Goal: Task Accomplishment & Management: Complete application form

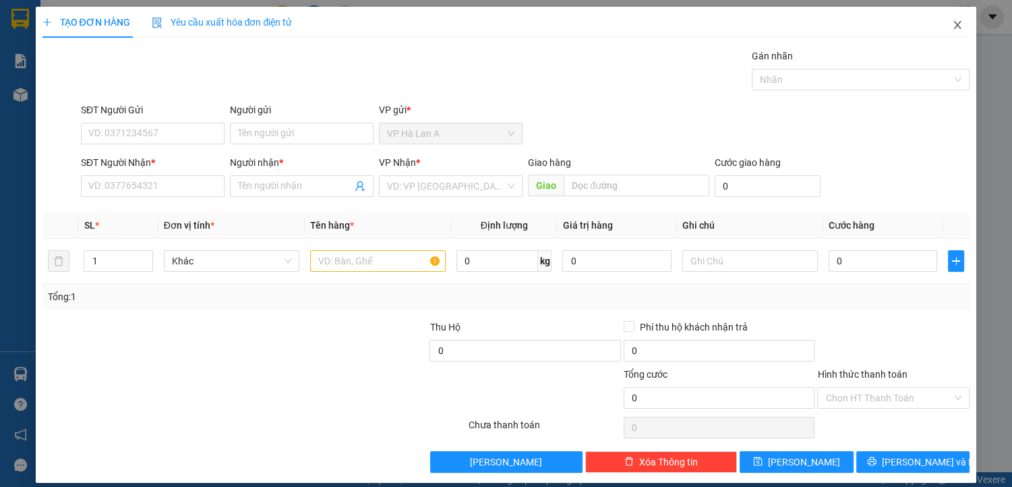
click at [954, 25] on icon "close" at bounding box center [957, 25] width 7 height 8
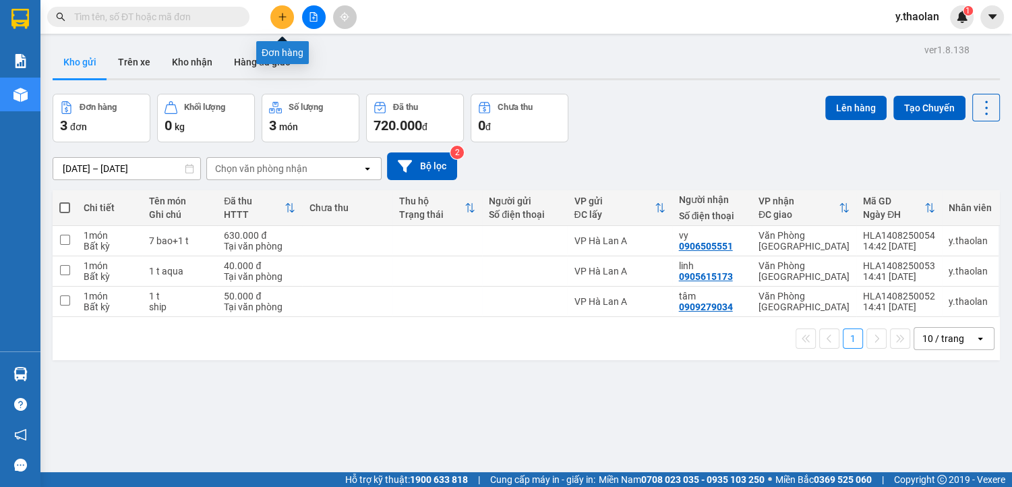
click at [283, 16] on icon "plus" at bounding box center [281, 16] width 7 height 1
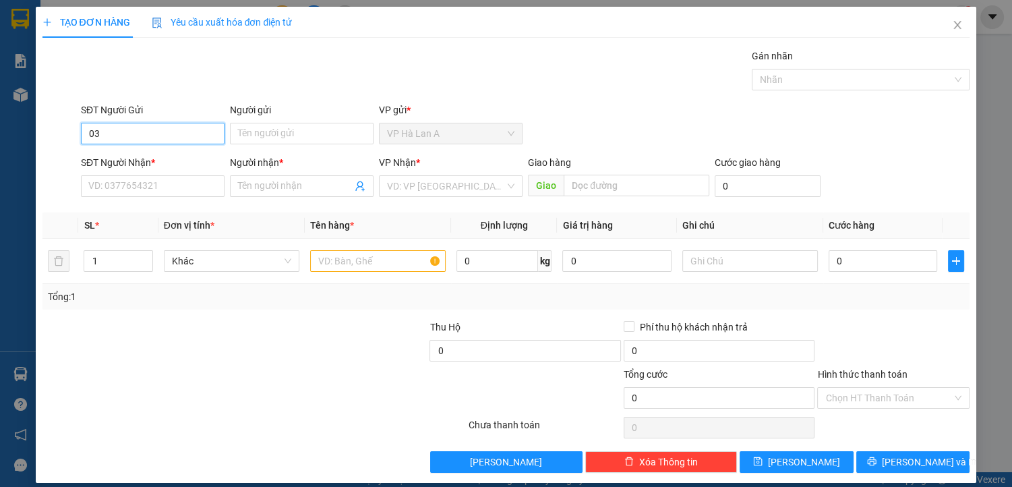
type input "0"
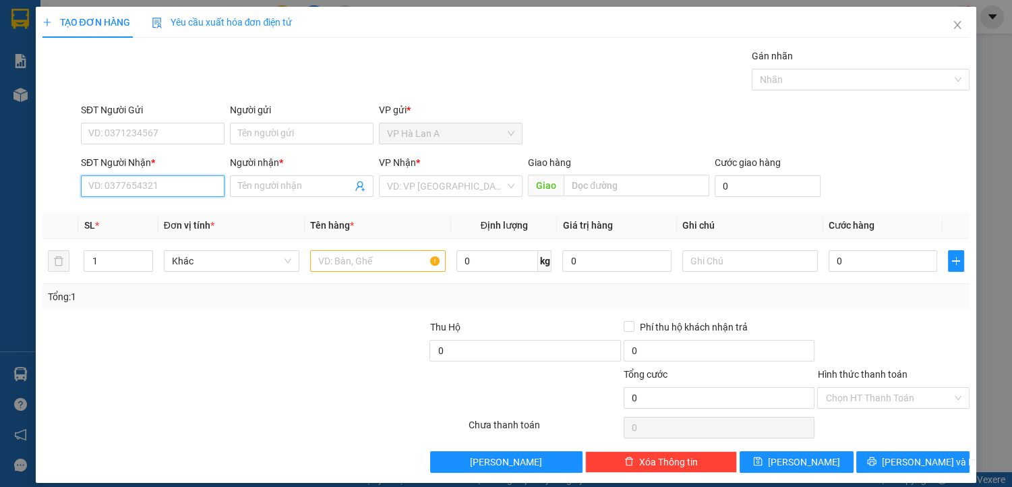
click at [121, 183] on input "SĐT Người Nhận *" at bounding box center [153, 186] width 144 height 22
type input "0375541004"
click at [274, 183] on input "Người nhận *" at bounding box center [295, 186] width 114 height 15
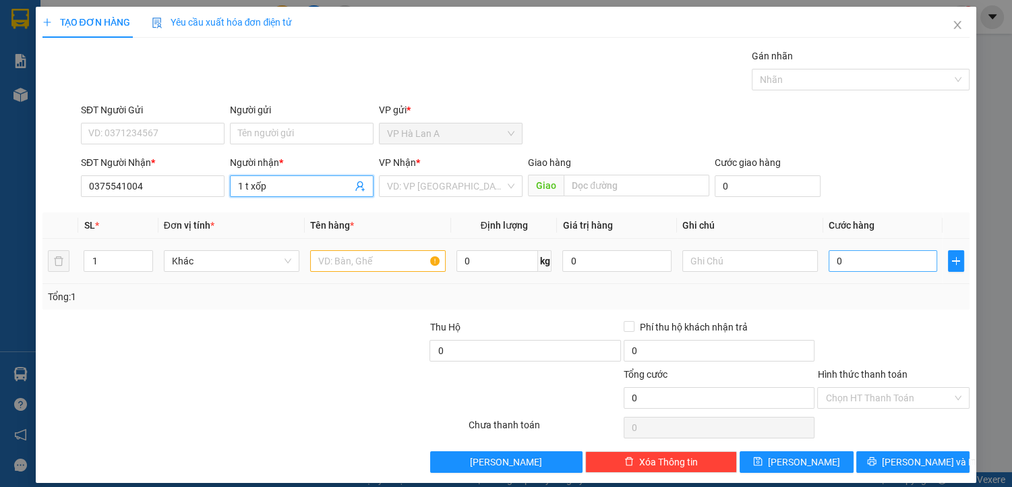
type input "1 t xốp"
click at [860, 262] on input "0" at bounding box center [883, 261] width 109 height 22
type input "5"
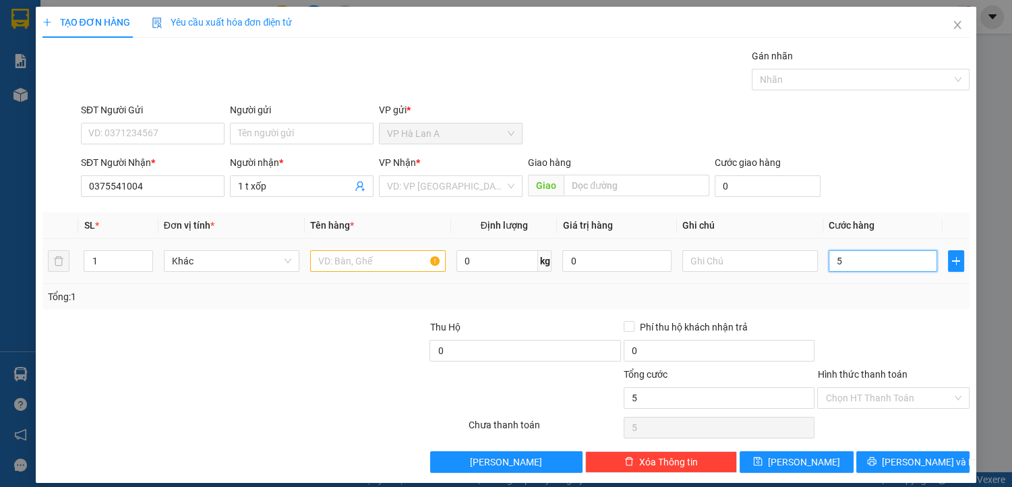
type input "50"
type input "50.000"
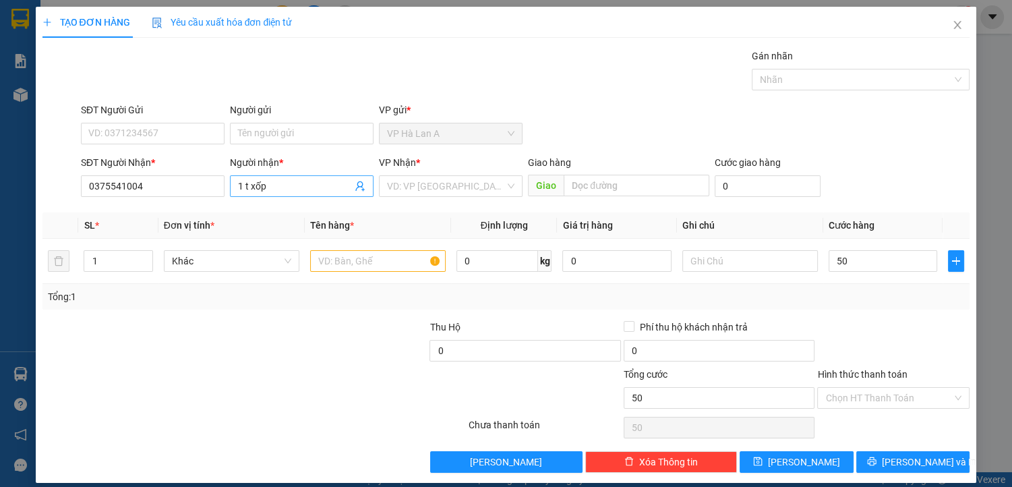
type input "50.000"
click at [303, 196] on span "1 t xốp" at bounding box center [302, 186] width 144 height 22
click at [298, 185] on input "1 t xốp" at bounding box center [295, 186] width 114 height 15
type input "1"
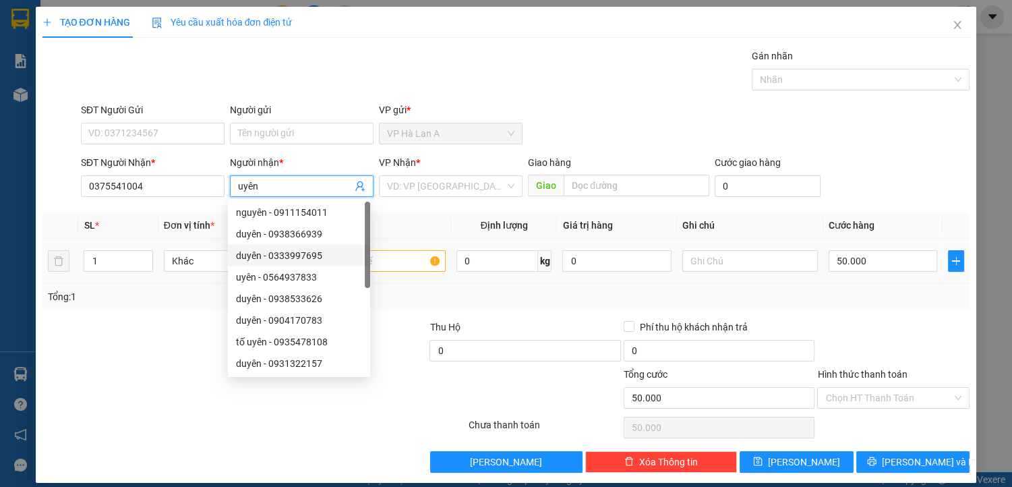
type input "uyên"
click at [402, 256] on input "text" at bounding box center [378, 261] width 136 height 22
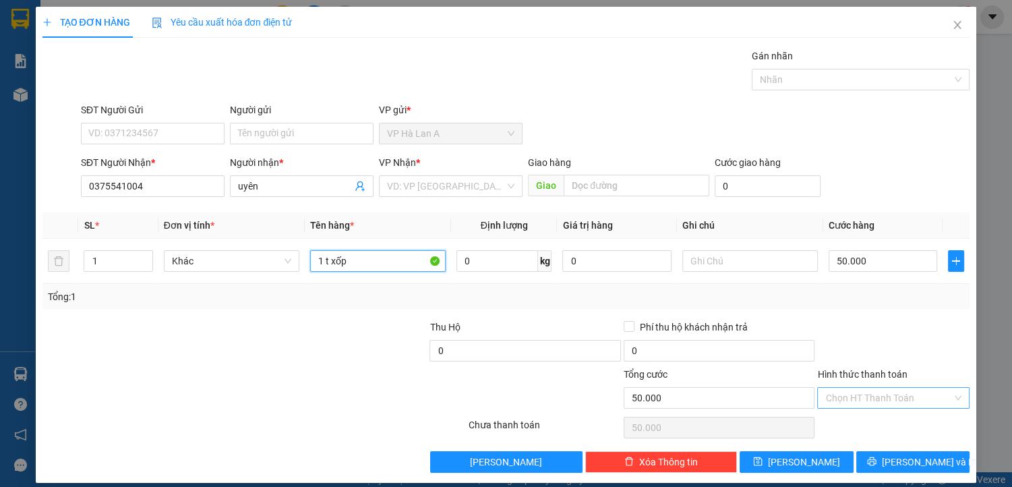
type input "1 t xốp"
click at [863, 402] on input "Hình thức thanh toán" at bounding box center [888, 398] width 127 height 20
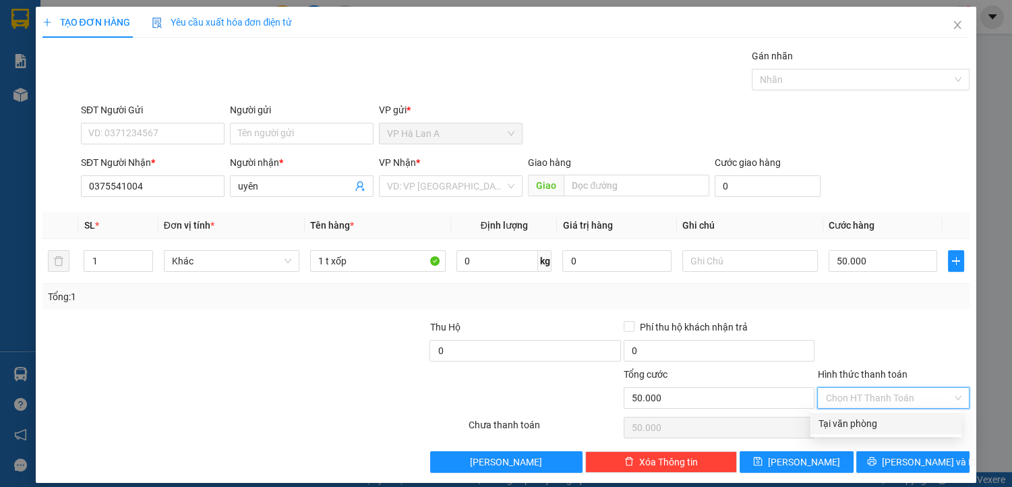
click at [863, 419] on div "Tại văn phòng" at bounding box center [886, 423] width 135 height 15
type input "0"
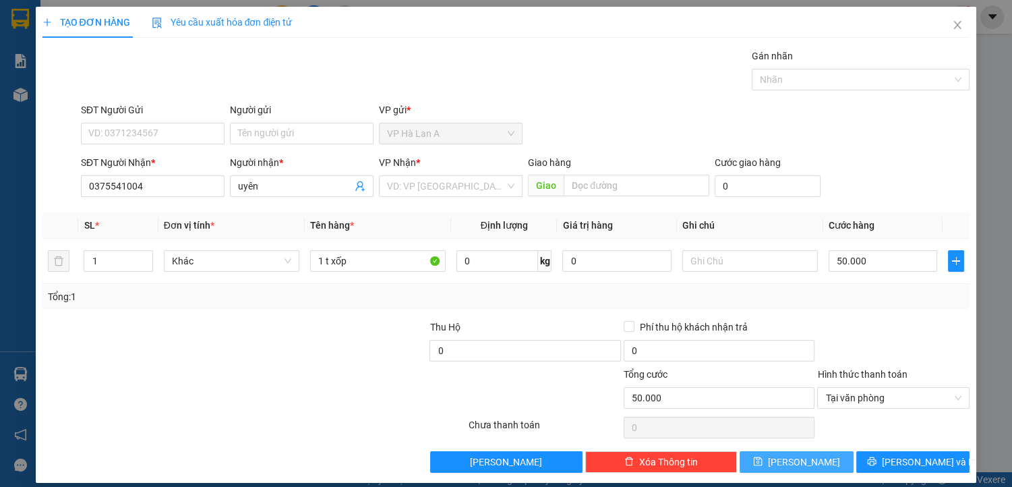
click at [798, 457] on span "[PERSON_NAME]" at bounding box center [804, 461] width 72 height 15
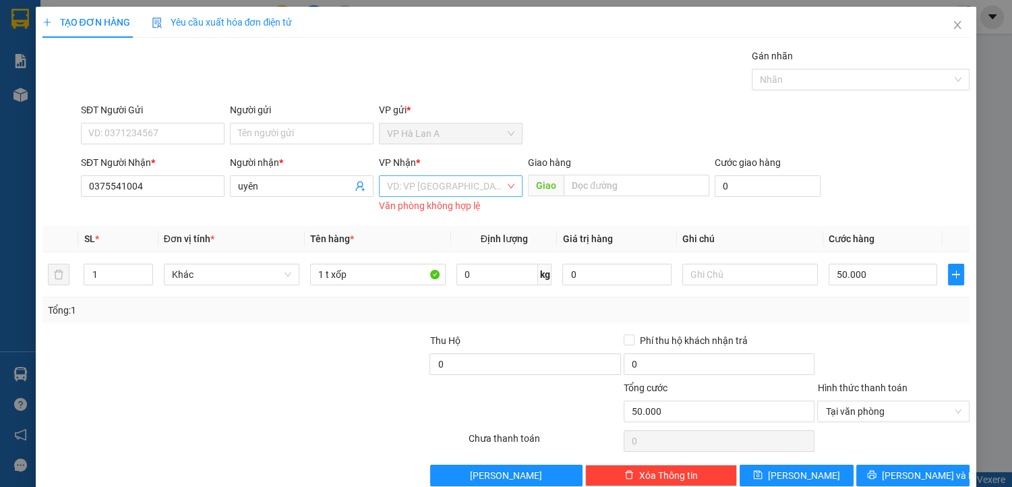
click at [467, 185] on input "search" at bounding box center [446, 186] width 118 height 20
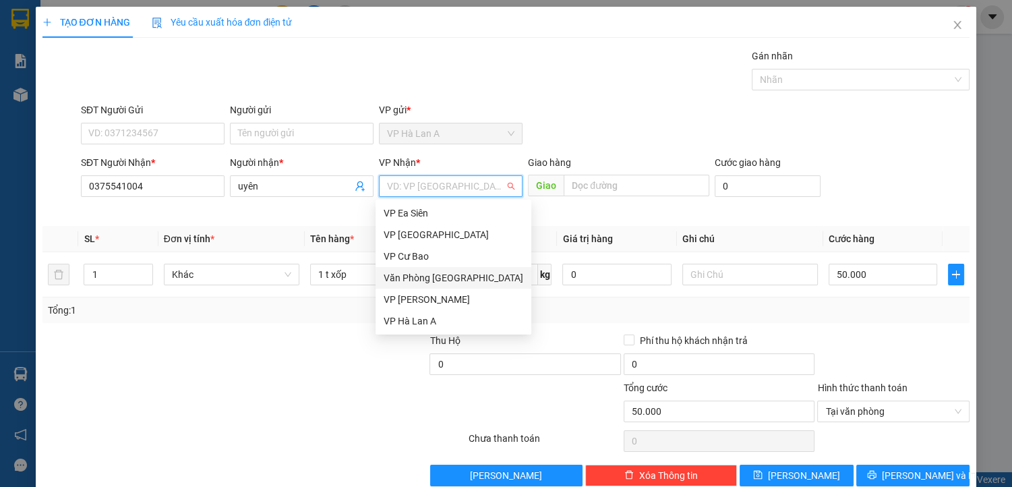
click at [465, 274] on div "Văn Phòng [GEOGRAPHIC_DATA]" at bounding box center [454, 277] width 140 height 15
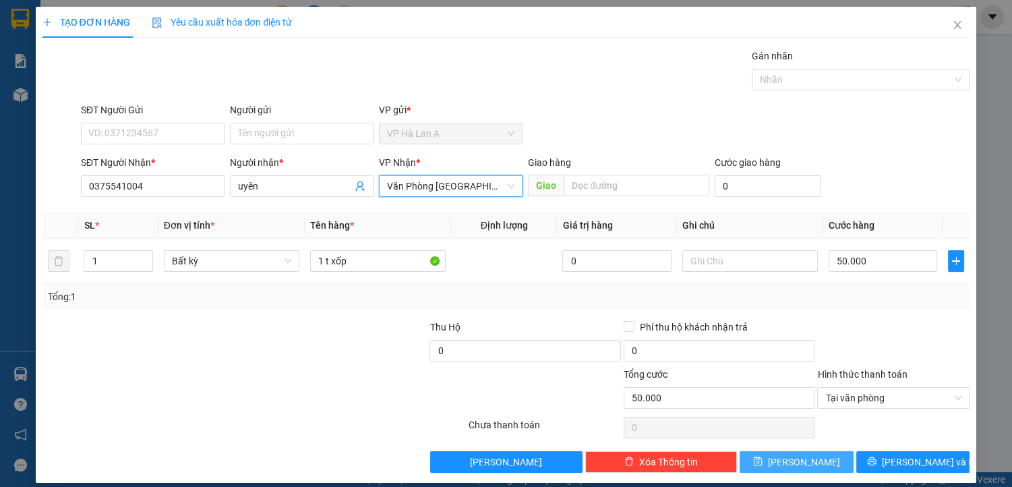
drag, startPoint x: 777, startPoint y: 460, endPoint x: 608, endPoint y: 353, distance: 200.0
click at [763, 459] on icon "save" at bounding box center [757, 460] width 9 height 9
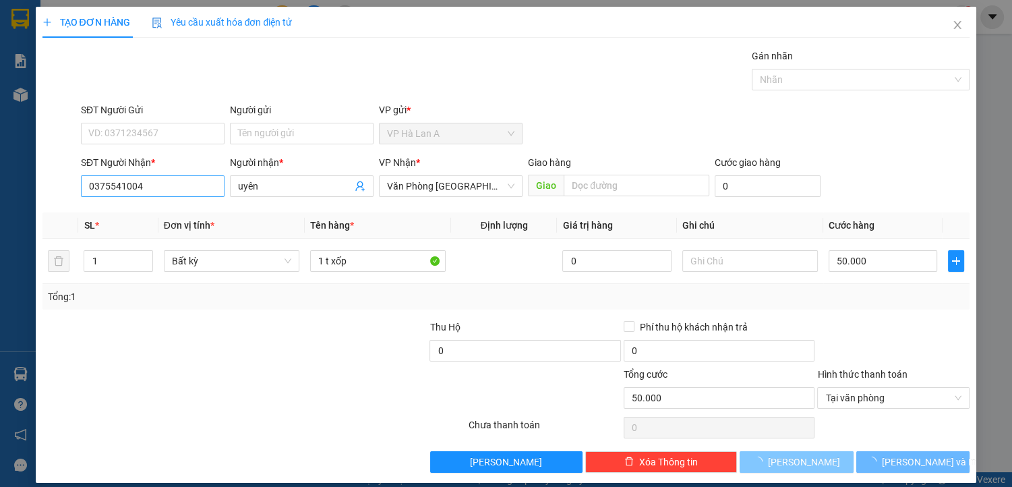
type input "0"
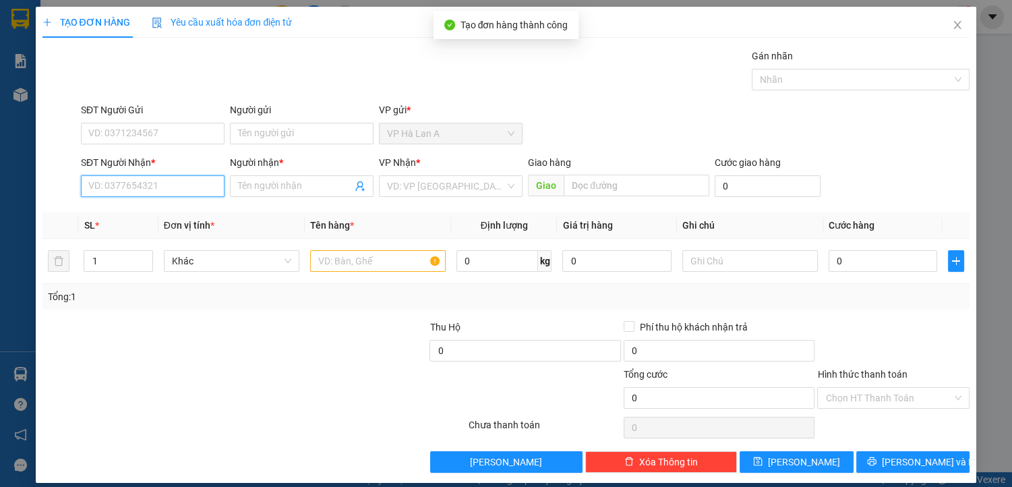
click at [175, 180] on input "SĐT Người Nhận *" at bounding box center [153, 186] width 144 height 22
type input "0906771871"
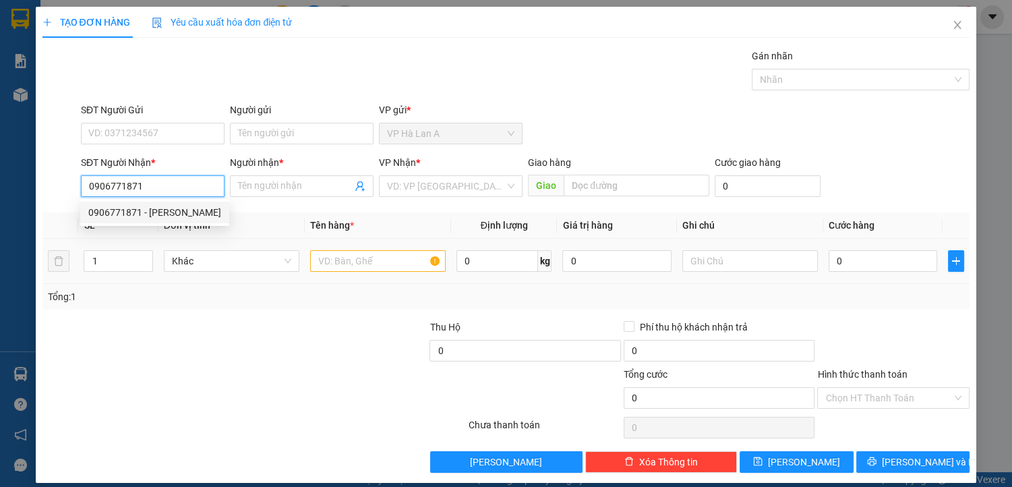
drag, startPoint x: 181, startPoint y: 210, endPoint x: 341, endPoint y: 272, distance: 172.0
click at [182, 210] on div "0906771871 - [PERSON_NAME]" at bounding box center [154, 212] width 133 height 15
type input "thúy"
type input "0906771871"
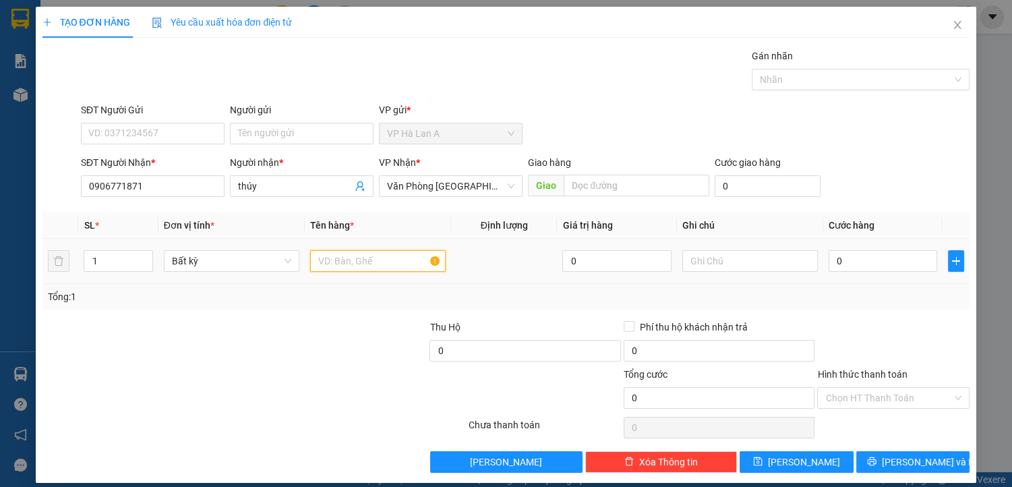
click at [329, 260] on input "text" at bounding box center [378, 261] width 136 height 22
type input "1 t"
click at [709, 264] on input "text" at bounding box center [750, 261] width 136 height 22
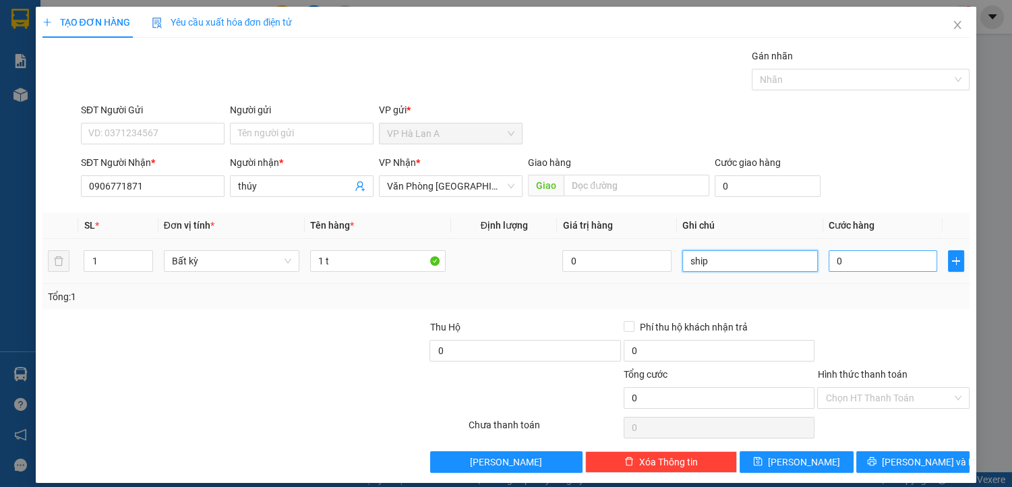
type input "ship"
click at [872, 264] on input "0" at bounding box center [883, 261] width 109 height 22
type input "4"
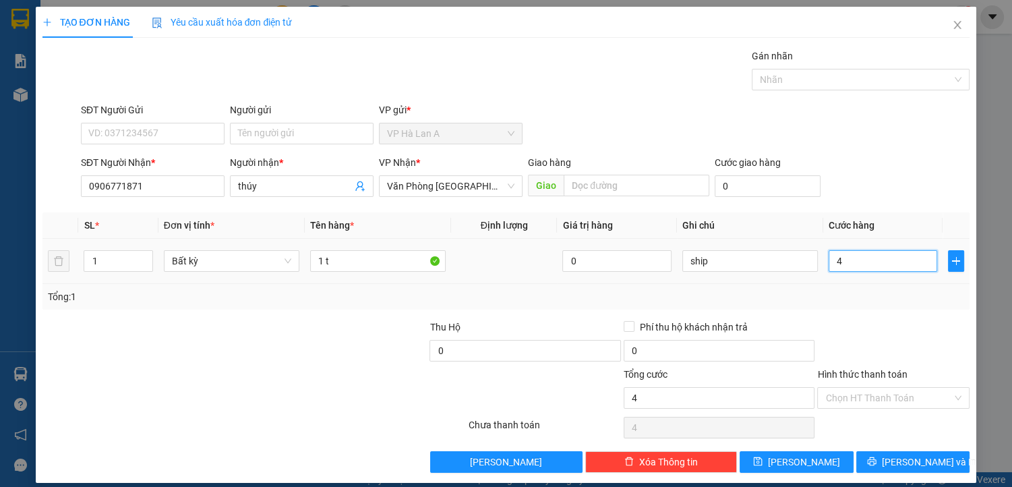
type input "40"
type input "40.000"
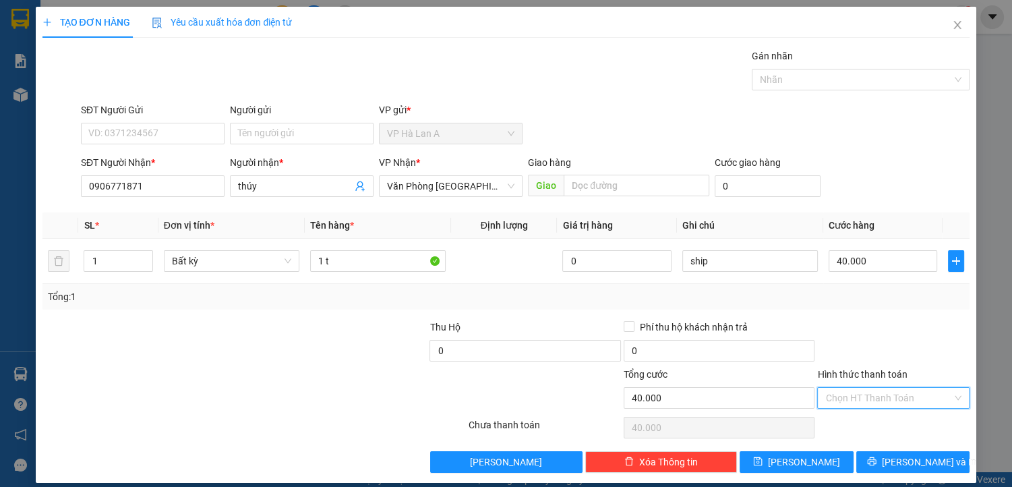
click at [839, 388] on input "Hình thức thanh toán" at bounding box center [888, 398] width 127 height 20
click at [844, 417] on div "Tại văn phòng" at bounding box center [886, 423] width 135 height 15
type input "0"
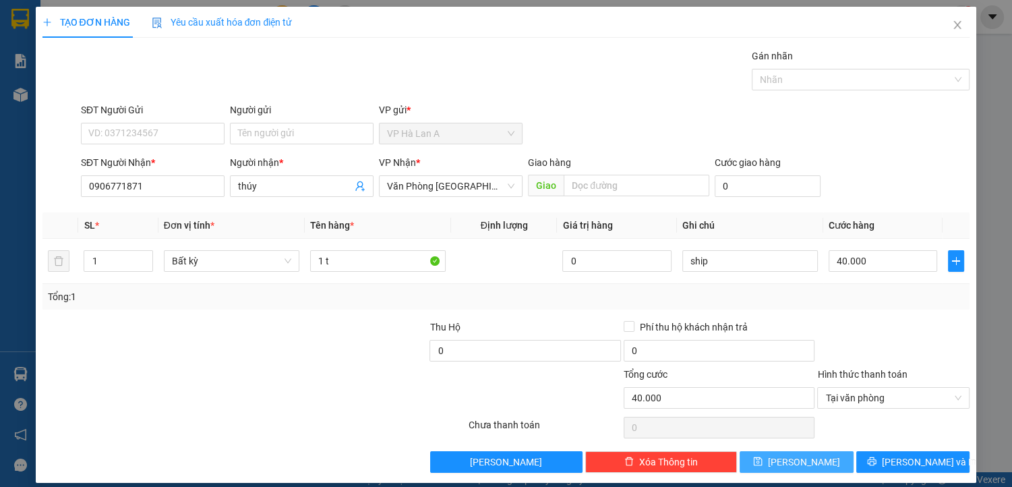
drag, startPoint x: 804, startPoint y: 454, endPoint x: 655, endPoint y: 380, distance: 166.2
click at [802, 456] on span "[PERSON_NAME]" at bounding box center [804, 461] width 72 height 15
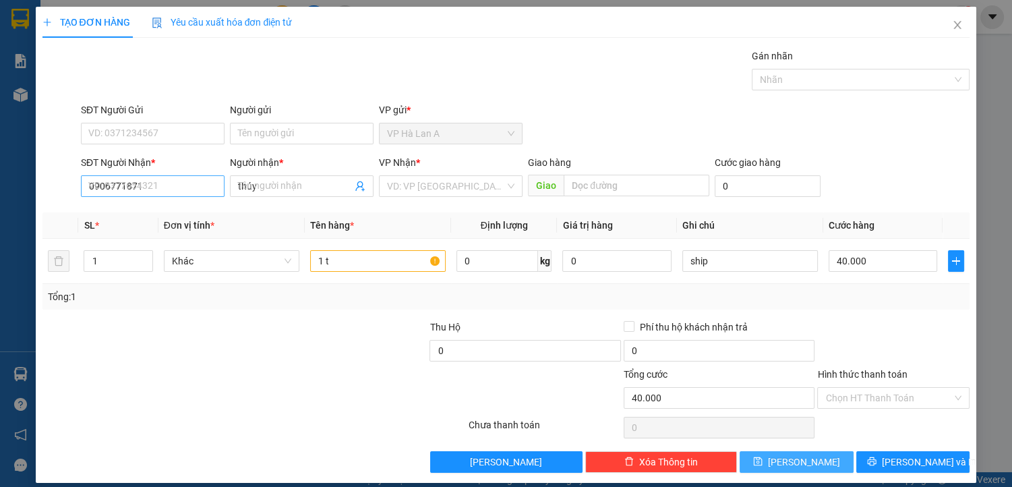
type input "0"
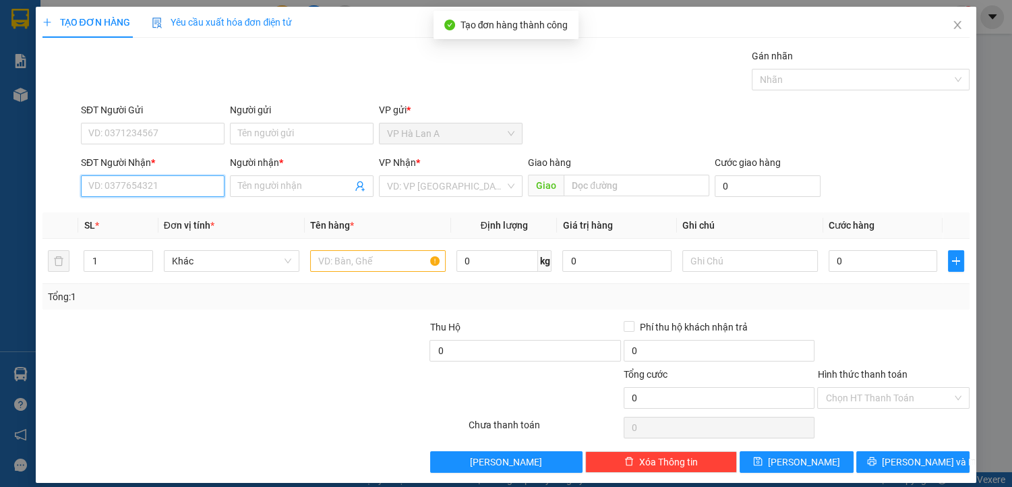
click at [188, 182] on input "SĐT Người Nhận *" at bounding box center [153, 186] width 144 height 22
type input "2"
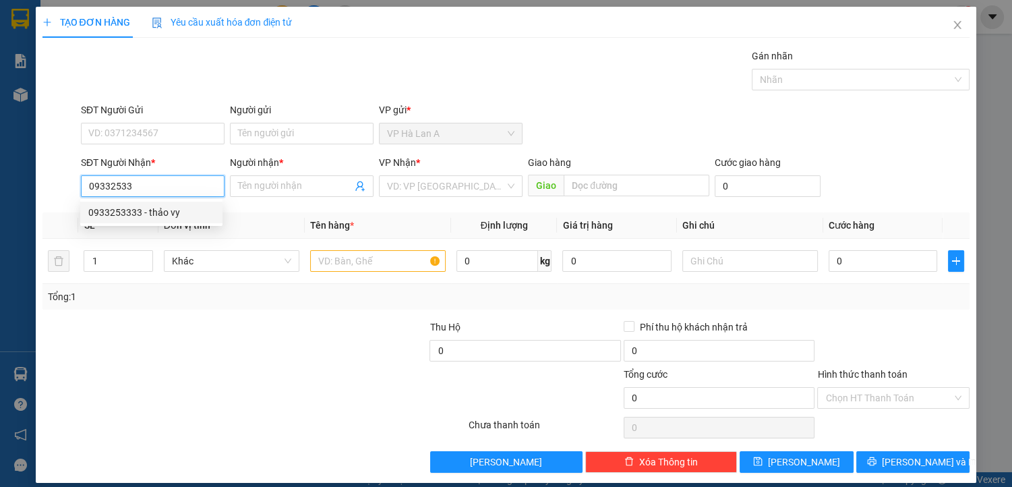
click at [188, 213] on div "0933253333 - thảo vy" at bounding box center [151, 212] width 126 height 15
type input "0933253333"
type input "thảo vy"
type input "0933253333"
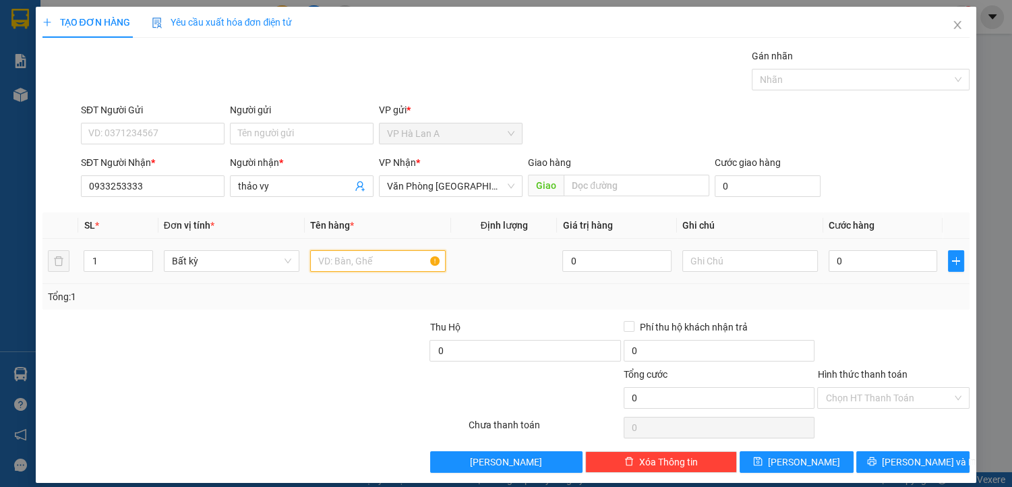
click at [323, 256] on input "text" at bounding box center [378, 261] width 136 height 22
type input "1 t"
click at [707, 256] on input "text" at bounding box center [750, 261] width 136 height 22
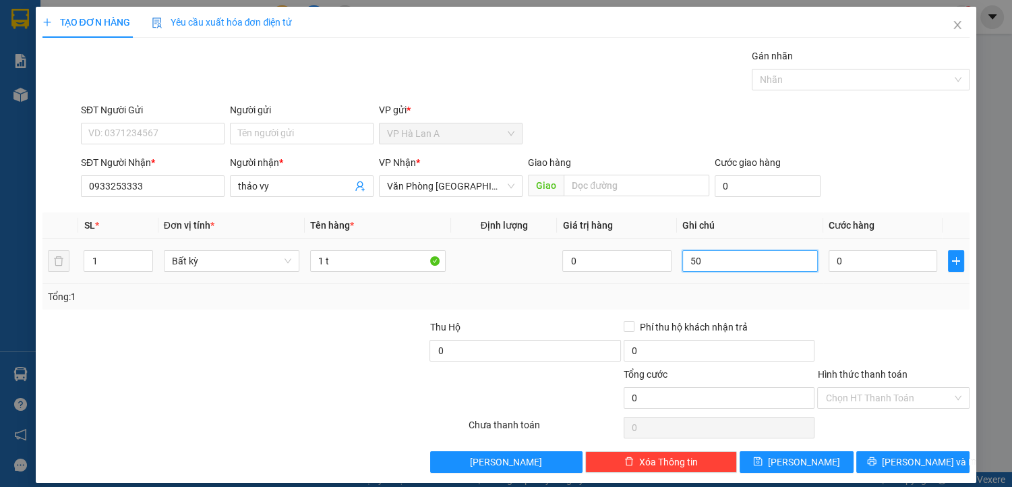
type input "5"
type input "12kg"
click at [850, 260] on input "0" at bounding box center [883, 261] width 109 height 22
type input "5"
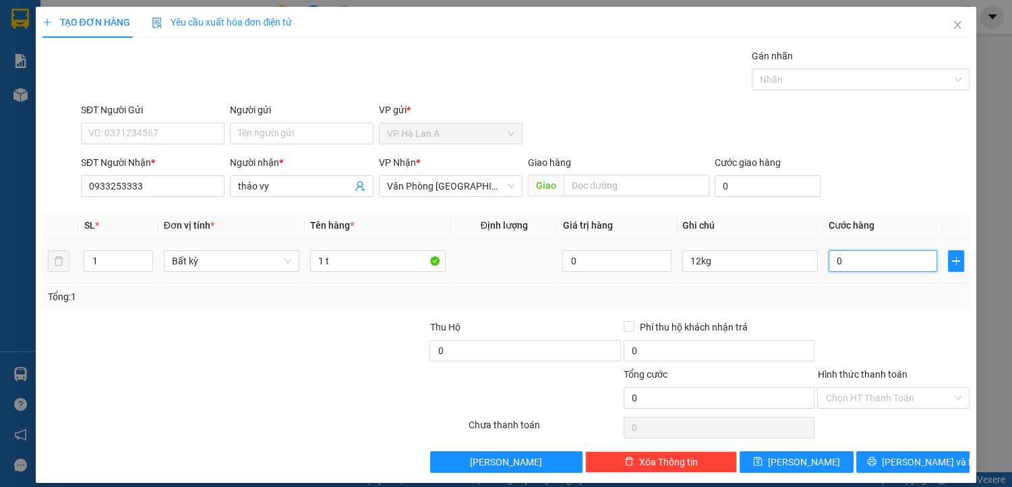
type input "5"
type input "50"
type input "50.000"
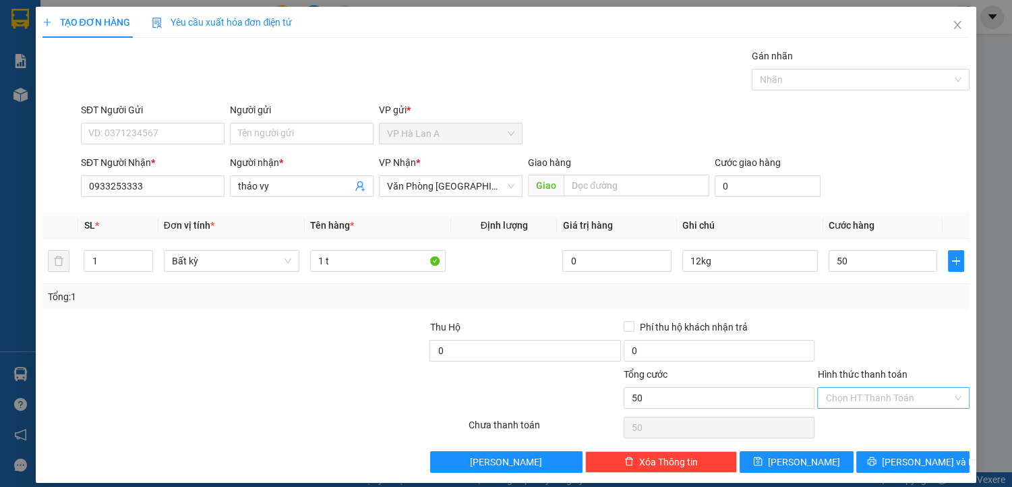
type input "50.000"
click at [852, 396] on input "Hình thức thanh toán" at bounding box center [888, 398] width 127 height 20
drag, startPoint x: 848, startPoint y: 413, endPoint x: 820, endPoint y: 437, distance: 36.3
click at [847, 415] on div "Tại văn phòng" at bounding box center [885, 424] width 151 height 22
type input "0"
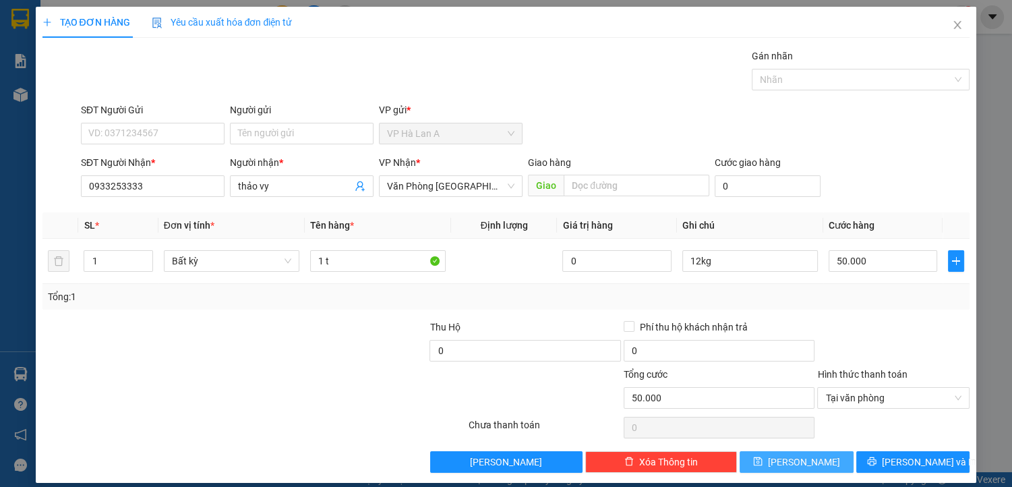
click at [815, 456] on button "[PERSON_NAME]" at bounding box center [796, 462] width 113 height 22
type input "0"
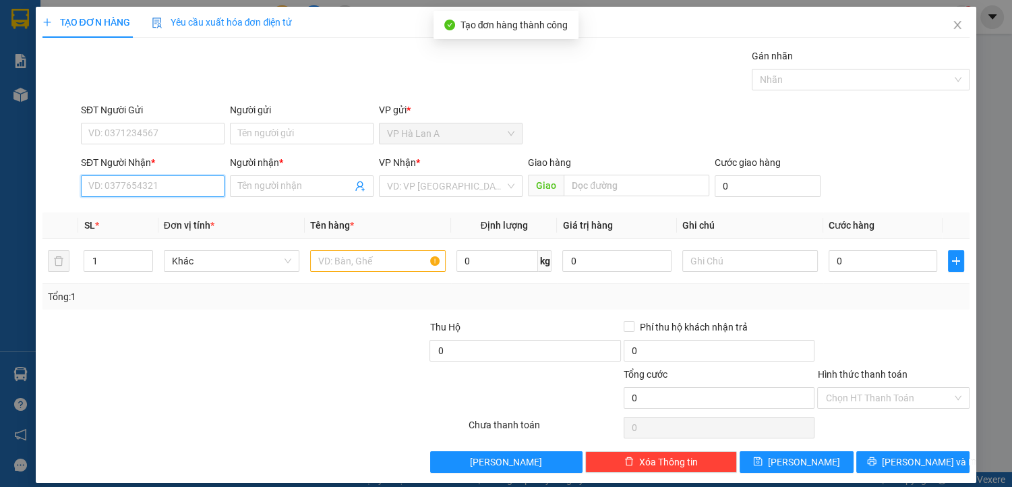
click at [127, 186] on input "SĐT Người Nhận *" at bounding box center [153, 186] width 144 height 22
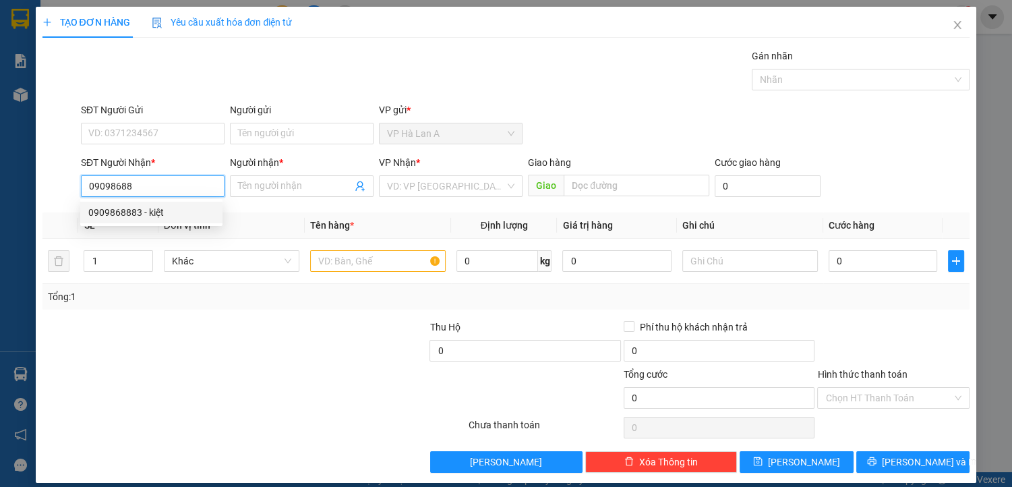
drag, startPoint x: 149, startPoint y: 208, endPoint x: 213, endPoint y: 235, distance: 69.8
click at [150, 208] on div "0909868883 - kiệt" at bounding box center [151, 212] width 126 height 15
type input "0909868883"
type input "kiệt"
type input "0909868883"
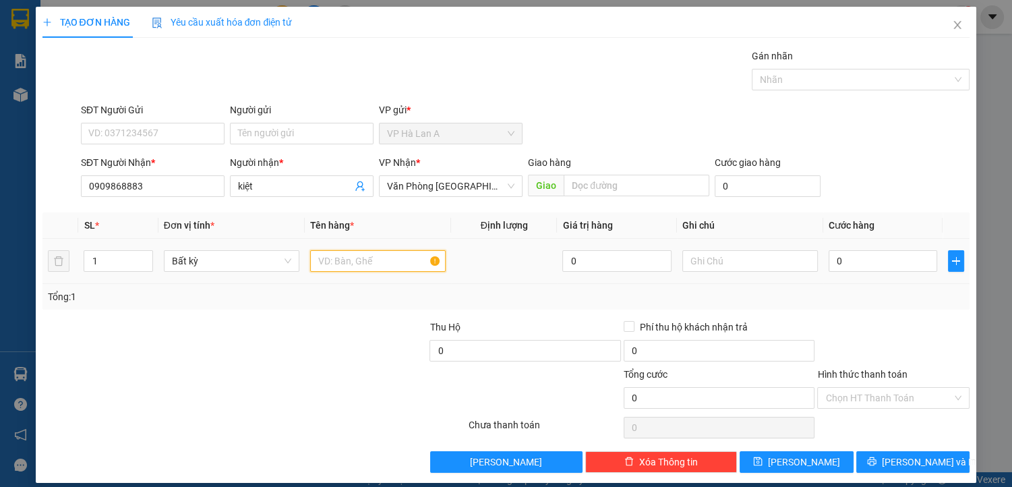
click at [327, 260] on input "text" at bounding box center [378, 261] width 136 height 22
type input "1 t xốp"
click at [837, 257] on input "0" at bounding box center [883, 261] width 109 height 22
type input "4"
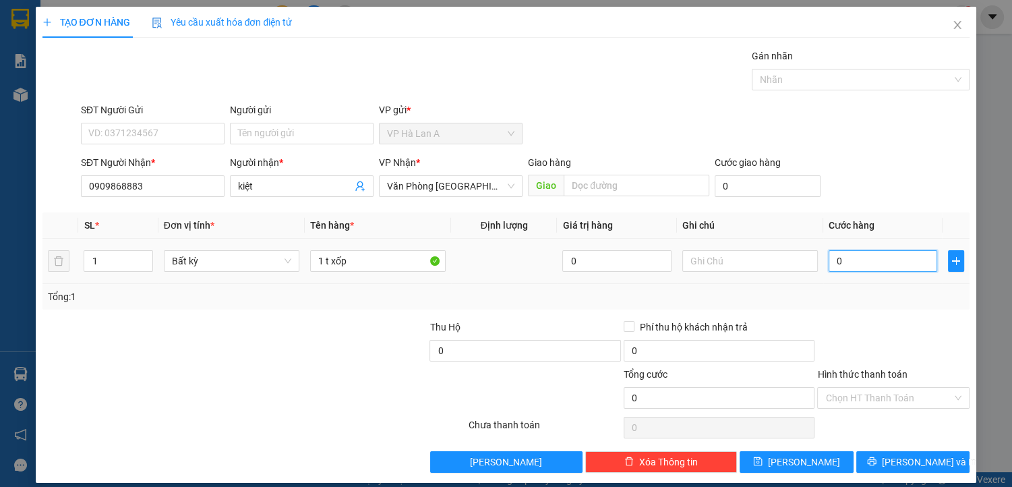
type input "4"
type input "40"
type input "40.000"
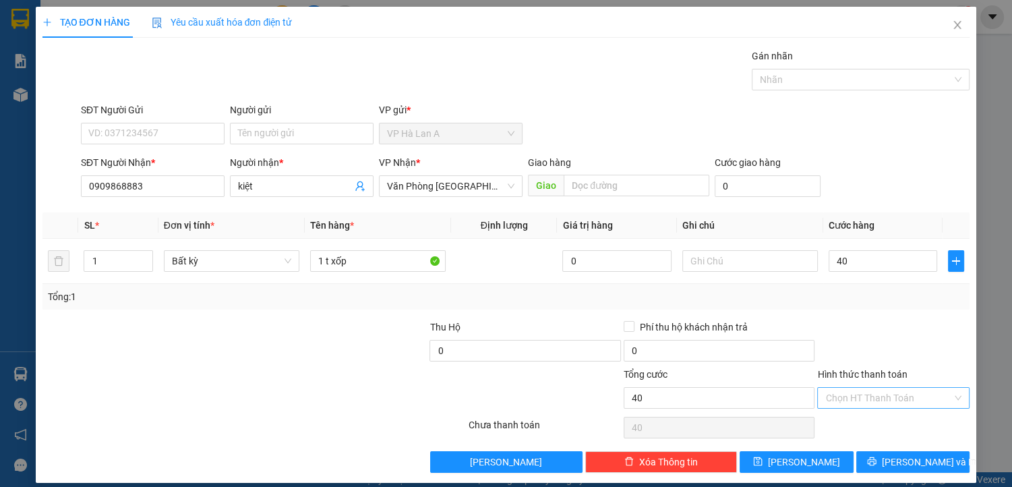
type input "40.000"
click at [848, 393] on input "Hình thức thanh toán" at bounding box center [888, 398] width 127 height 20
drag, startPoint x: 855, startPoint y: 419, endPoint x: 831, endPoint y: 434, distance: 28.1
click at [853, 421] on div "Tại văn phòng" at bounding box center [886, 423] width 135 height 15
type input "0"
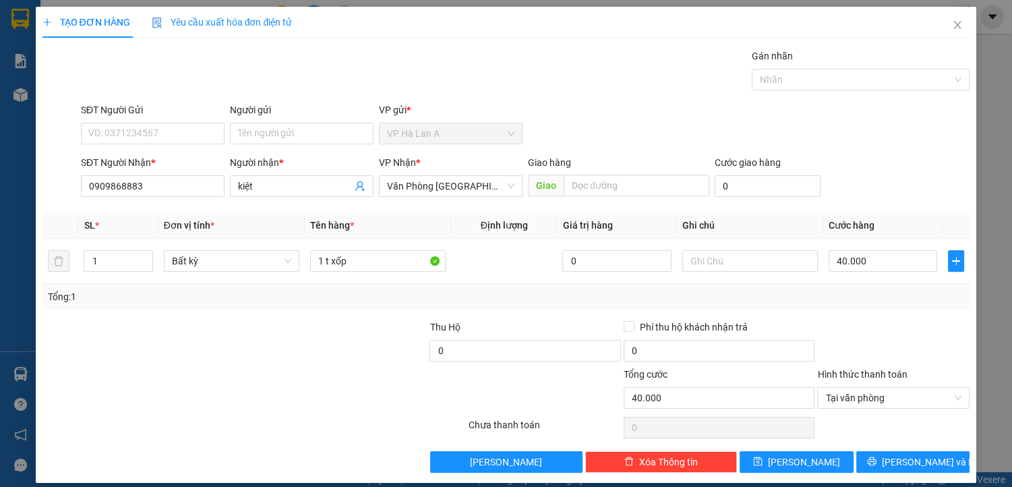
click at [808, 449] on div "Transit Pickup Surcharge Ids Transit Deliver Surcharge Ids Transit Deliver Surc…" at bounding box center [506, 261] width 928 height 424
click at [763, 458] on icon "save" at bounding box center [757, 460] width 9 height 9
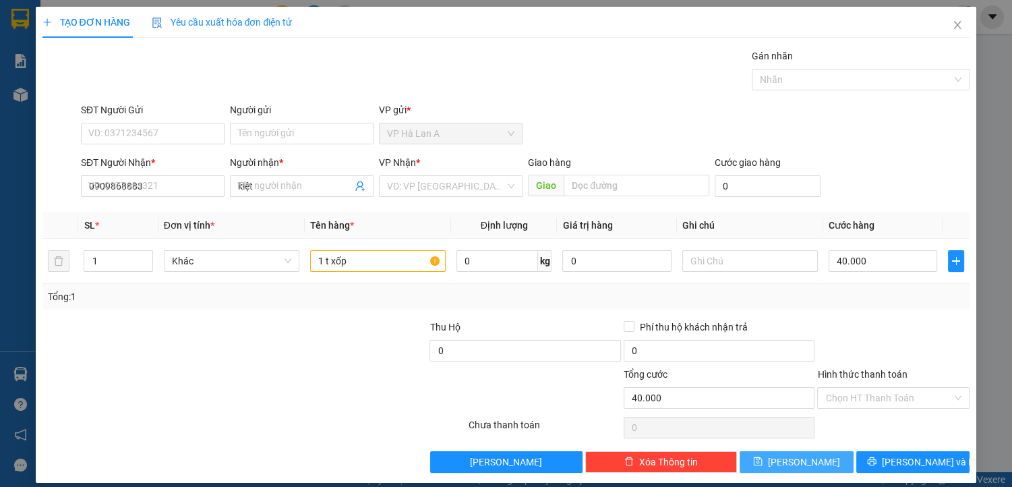
type input "0"
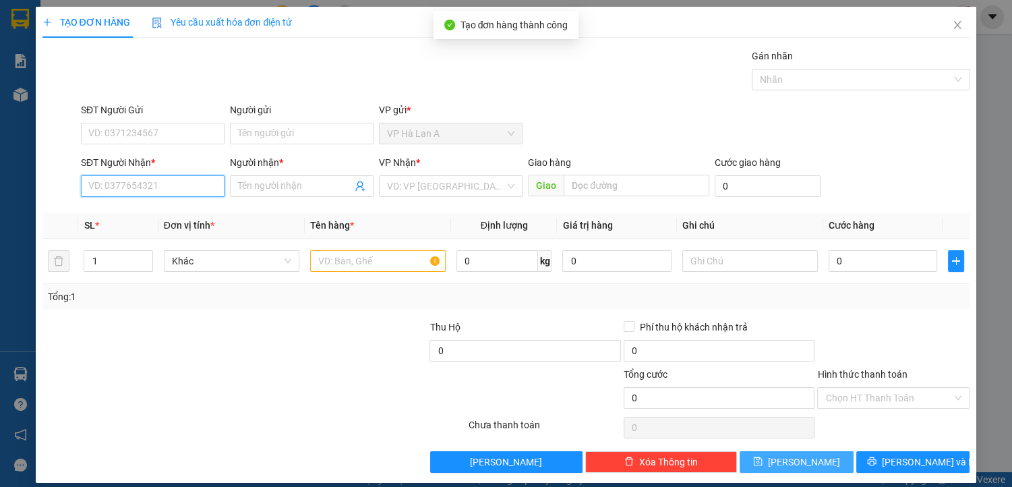
click at [186, 187] on input "SĐT Người Nhận *" at bounding box center [153, 186] width 144 height 22
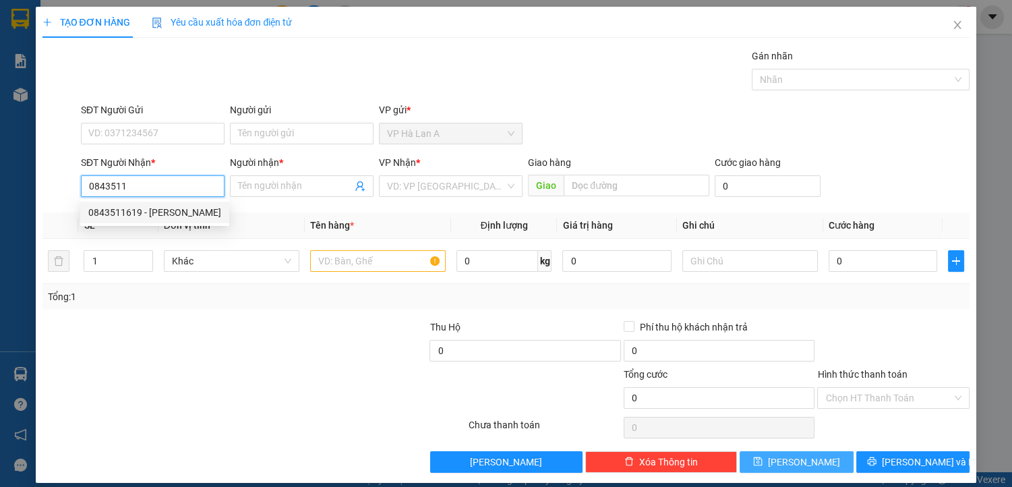
click at [156, 208] on div "0843511619 - [PERSON_NAME]" at bounding box center [154, 212] width 133 height 15
type input "0843511619"
type input "gia hân"
type input "0843511619"
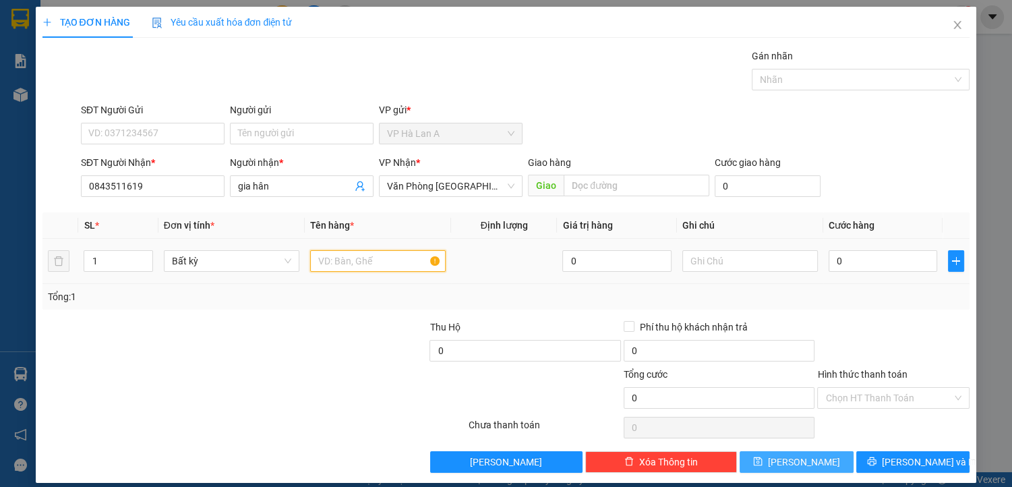
click at [337, 260] on input "text" at bounding box center [378, 261] width 136 height 22
type input "1 túm trắng"
click at [855, 262] on input "0" at bounding box center [883, 261] width 109 height 22
type input "4"
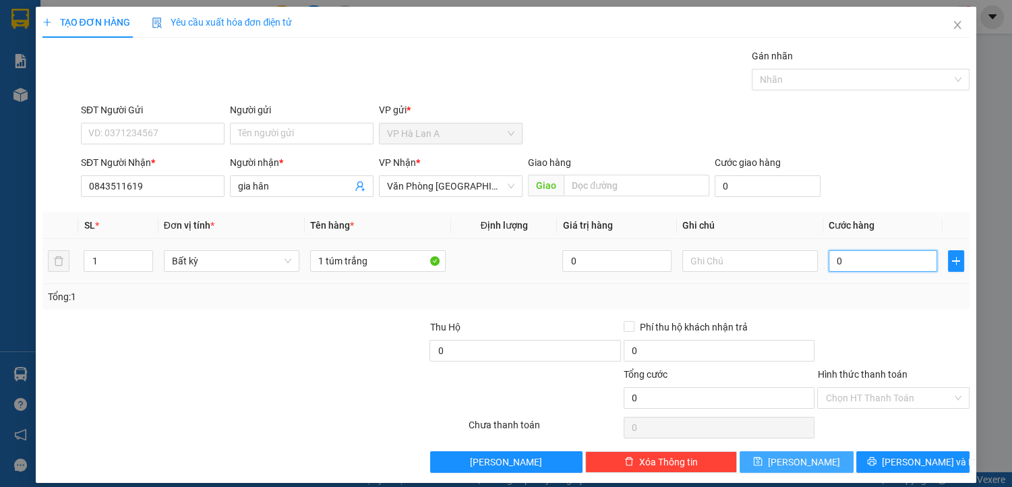
type input "4"
type input "40"
type input "40.000"
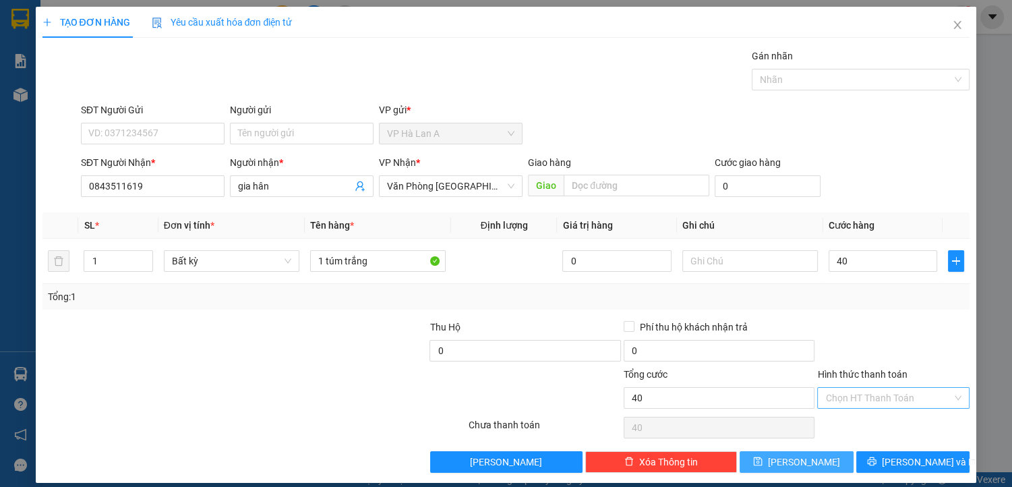
type input "40.000"
click at [847, 396] on input "Hình thức thanh toán" at bounding box center [888, 398] width 127 height 20
drag, startPoint x: 859, startPoint y: 418, endPoint x: 848, endPoint y: 422, distance: 11.5
click at [859, 418] on div "Tại văn phòng" at bounding box center [886, 423] width 135 height 15
type input "0"
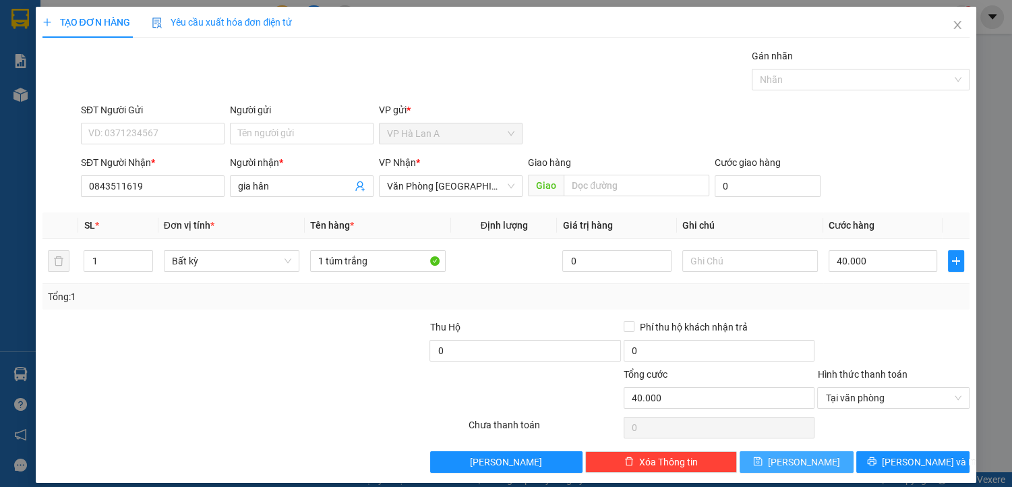
click at [802, 455] on span "[PERSON_NAME]" at bounding box center [804, 461] width 72 height 15
type input "0"
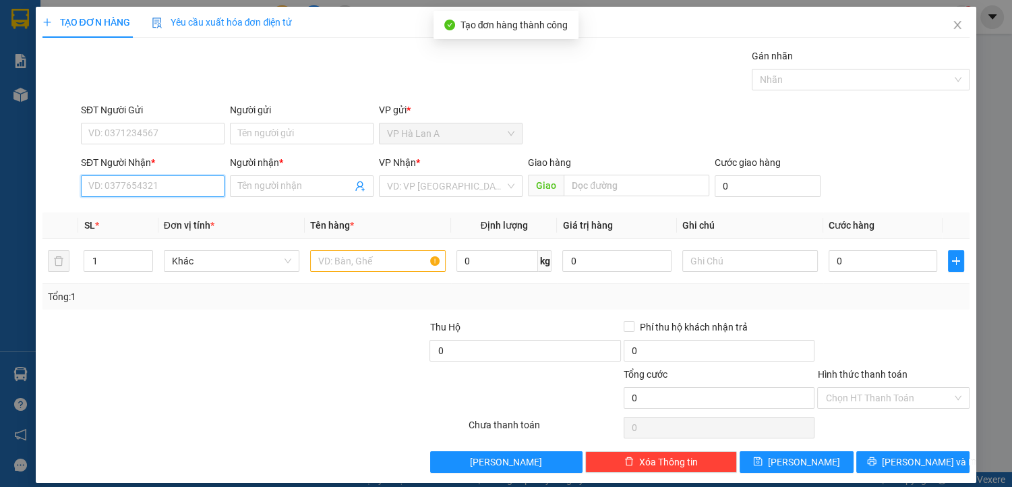
drag, startPoint x: 136, startPoint y: 187, endPoint x: 145, endPoint y: 186, distance: 8.8
click at [139, 187] on input "SĐT Người Nhận *" at bounding box center [153, 186] width 144 height 22
click at [154, 208] on div "0904140914 - linh" at bounding box center [151, 212] width 126 height 15
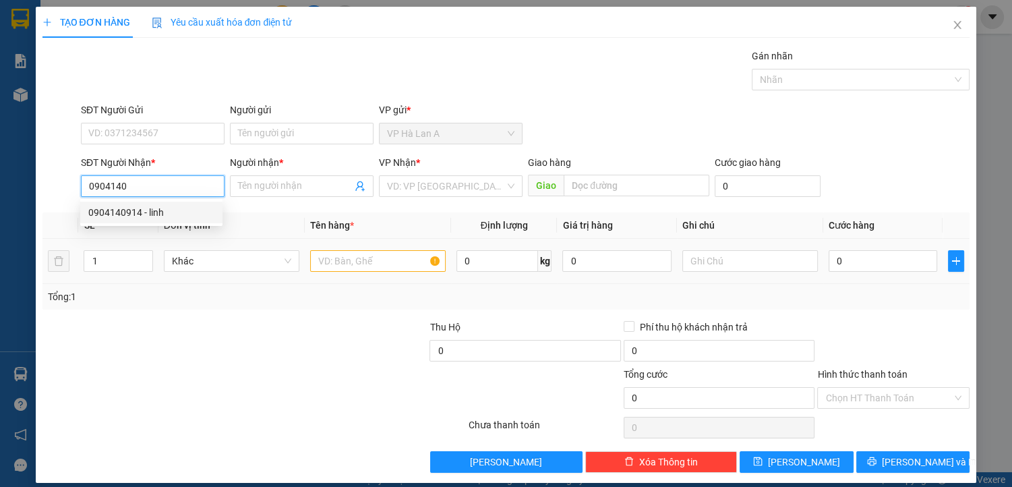
type input "0904140914"
type input "linh"
type input "chợđầumối"
type input "0904140914"
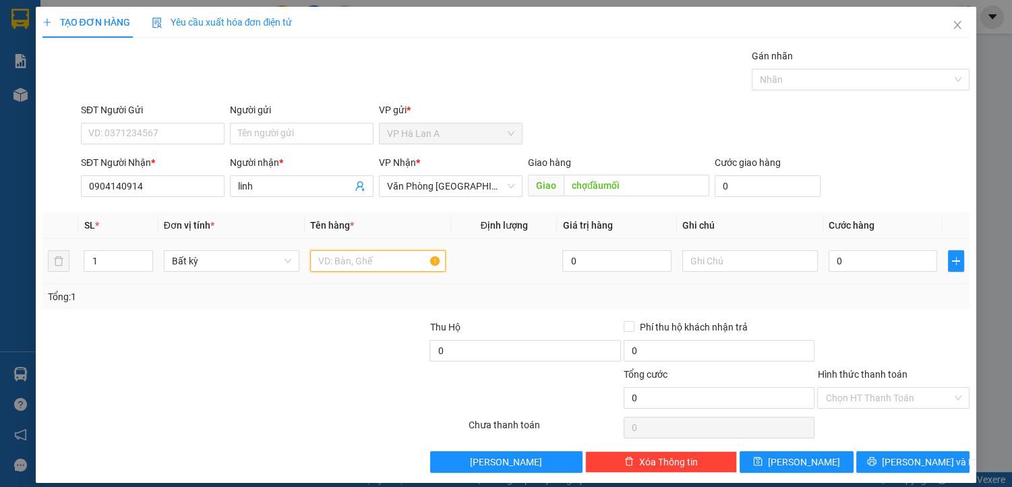
click at [348, 263] on input "text" at bounding box center [378, 261] width 136 height 22
type input "1 bao"
click at [870, 267] on input "0" at bounding box center [883, 261] width 109 height 22
type input "5"
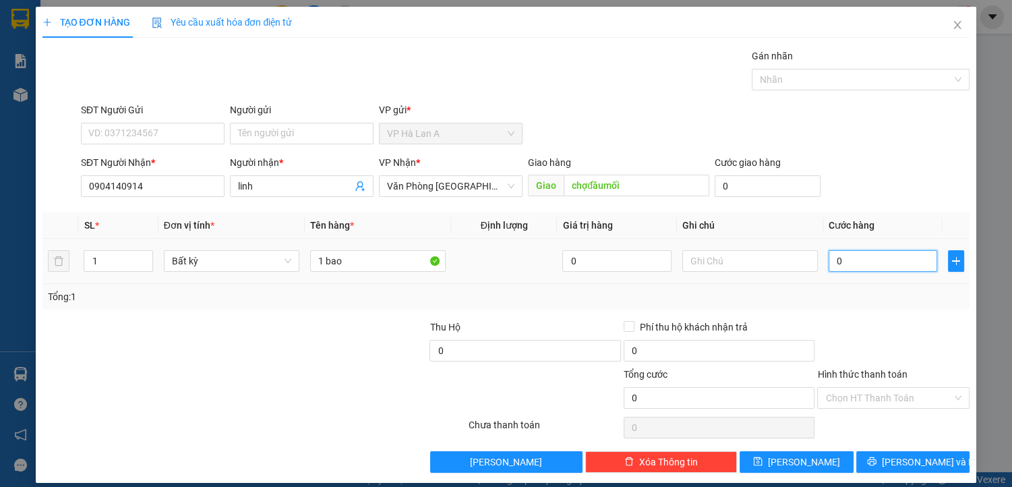
type input "5"
type input "50"
type input "50.000"
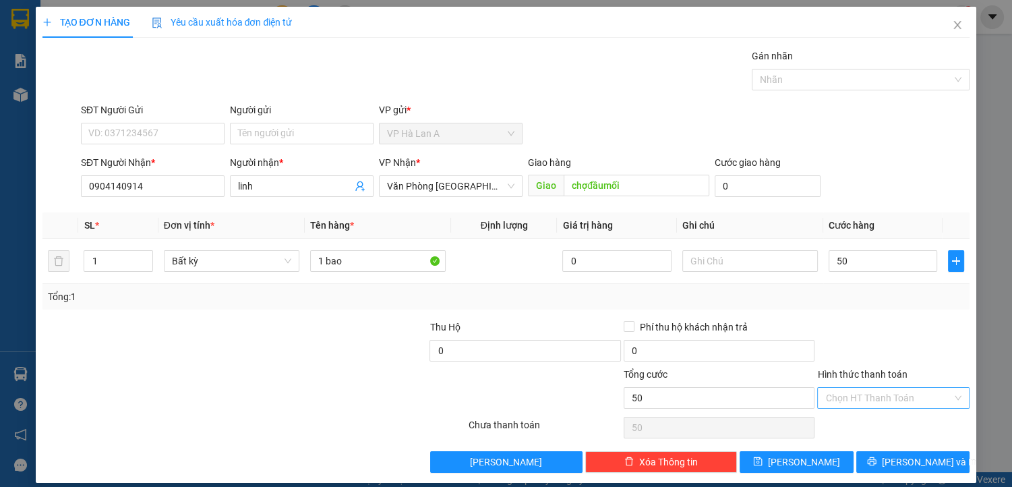
type input "50.000"
click at [834, 392] on input "Hình thức thanh toán" at bounding box center [888, 398] width 127 height 20
drag, startPoint x: 852, startPoint y: 413, endPoint x: 850, endPoint y: 420, distance: 7.3
click at [852, 415] on div "Tại văn phòng" at bounding box center [885, 424] width 151 height 22
type input "0"
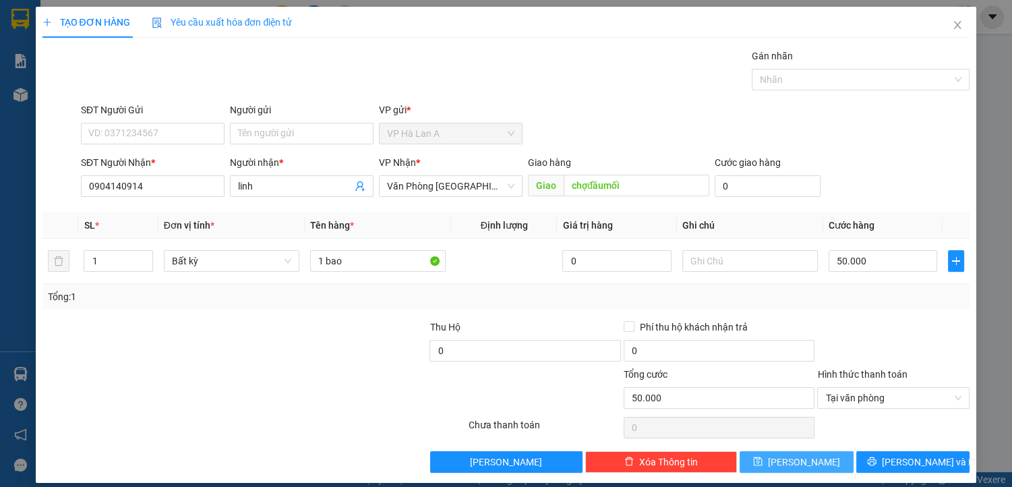
click at [806, 455] on button "[PERSON_NAME]" at bounding box center [796, 462] width 113 height 22
type input "0"
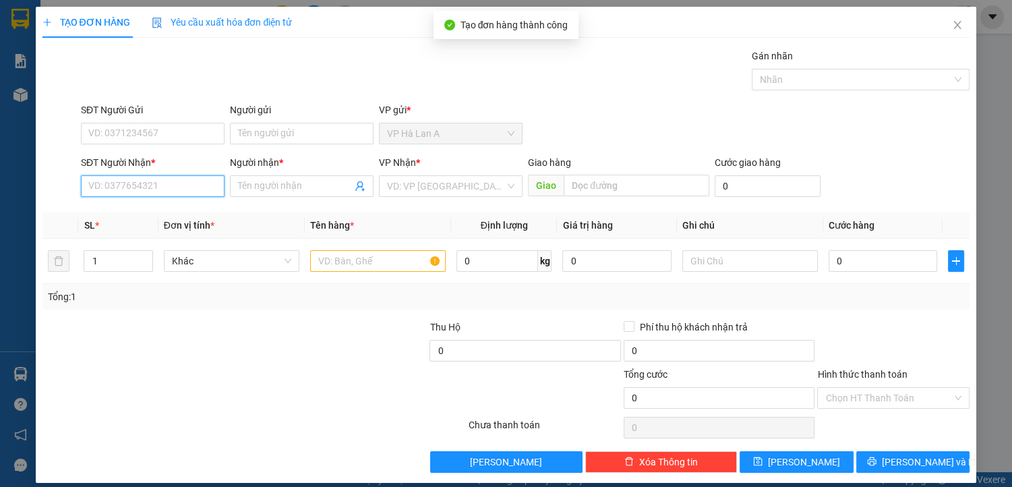
click at [161, 189] on input "SĐT Người Nhận *" at bounding box center [153, 186] width 144 height 22
click at [140, 210] on div "0937087626 - bin" at bounding box center [151, 212] width 126 height 15
type input "0937087626"
type input "bin"
type input "chơn thành"
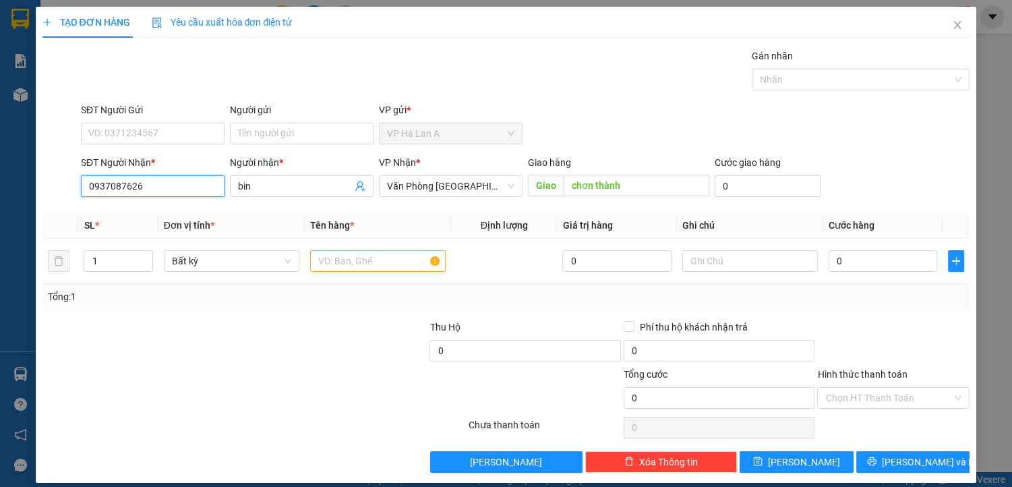
click at [175, 191] on input "0937087626" at bounding box center [153, 186] width 144 height 22
type input "0937087626"
click at [952, 24] on icon "close" at bounding box center [957, 25] width 11 height 11
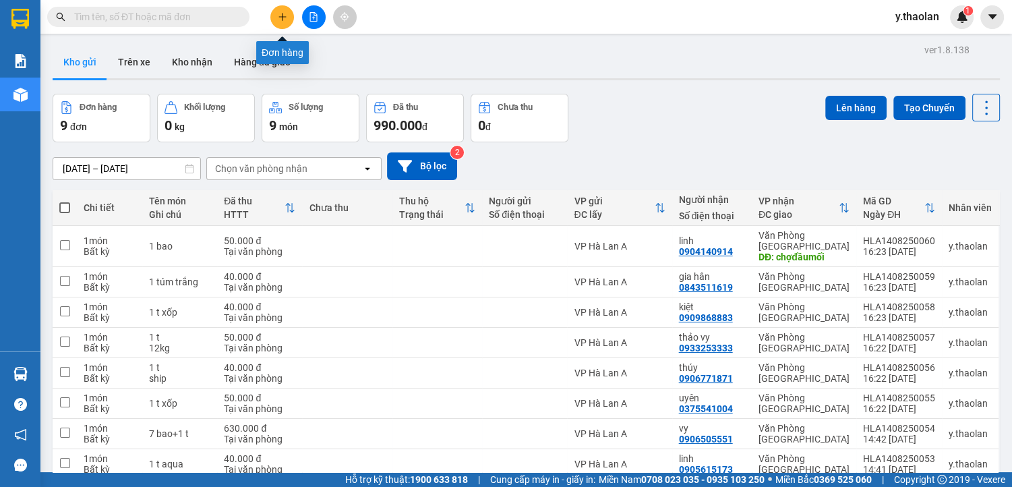
click at [278, 16] on icon "plus" at bounding box center [282, 16] width 9 height 9
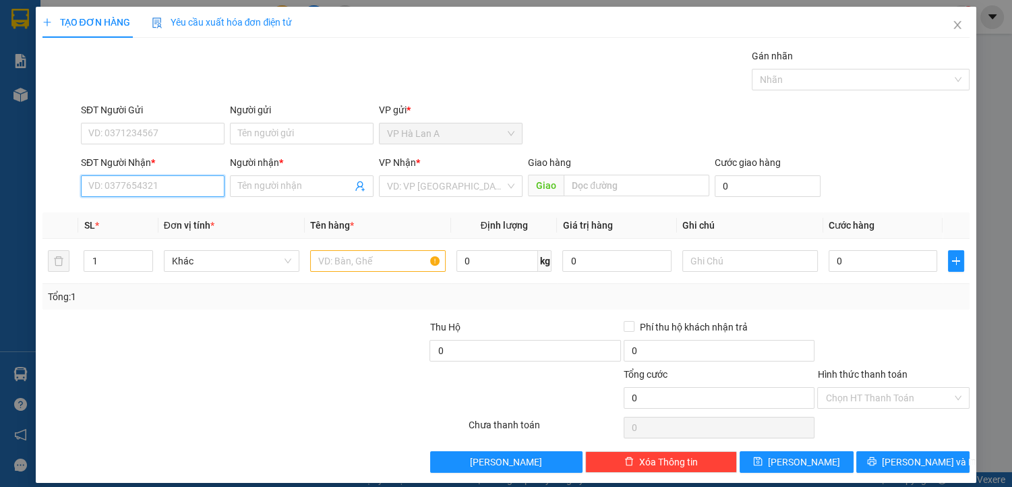
click at [177, 196] on input "SĐT Người Nhận *" at bounding box center [153, 186] width 144 height 22
type input "0937087260"
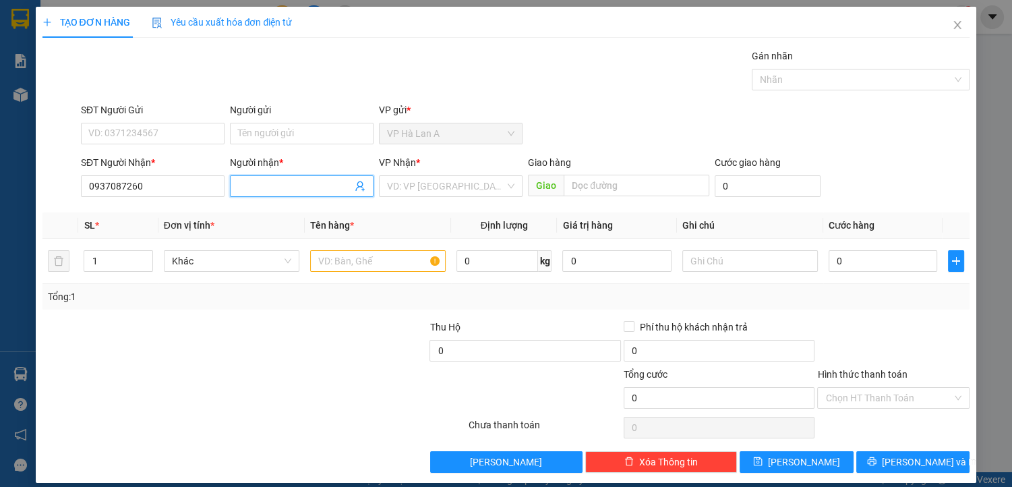
click at [302, 183] on input "Người nhận *" at bounding box center [295, 186] width 114 height 15
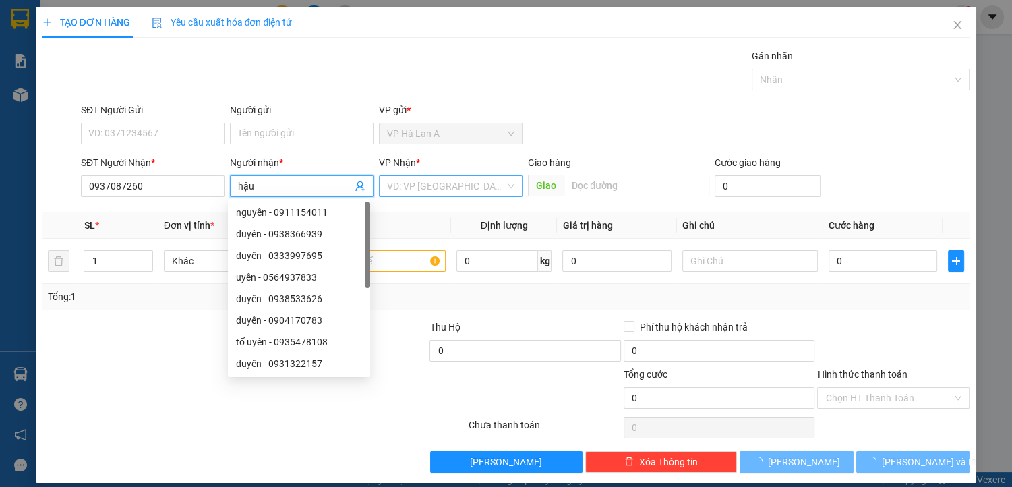
type input "hậu"
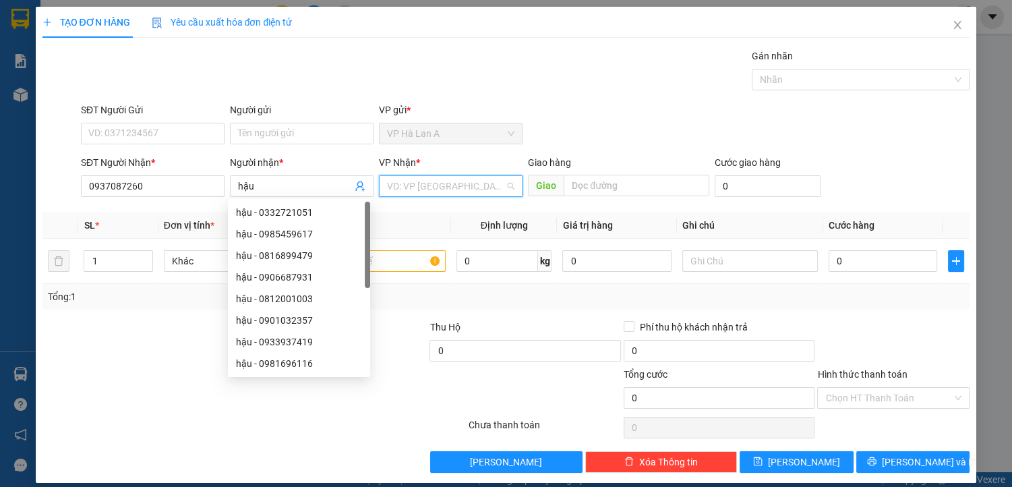
click at [419, 185] on input "search" at bounding box center [446, 186] width 118 height 20
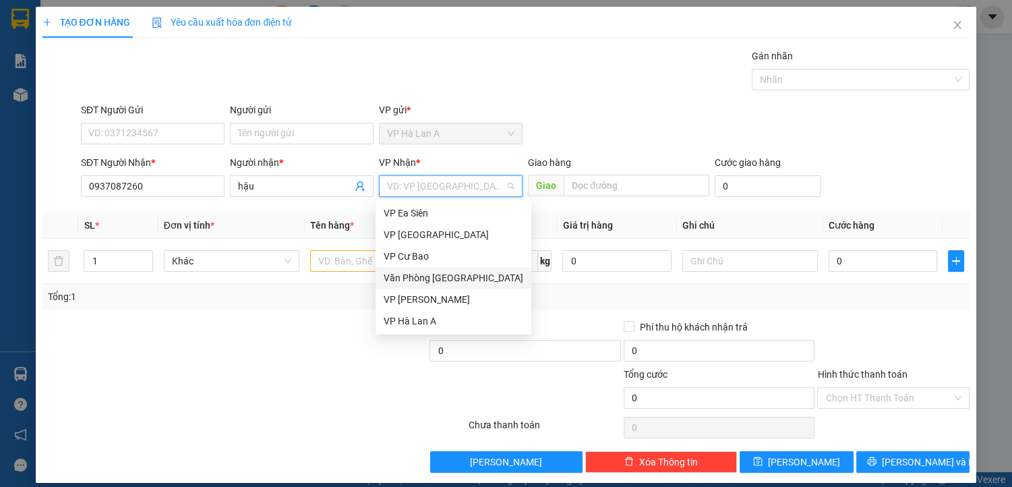
drag, startPoint x: 461, startPoint y: 278, endPoint x: 404, endPoint y: 278, distance: 57.3
click at [461, 278] on div "Văn Phòng [GEOGRAPHIC_DATA]" at bounding box center [454, 277] width 140 height 15
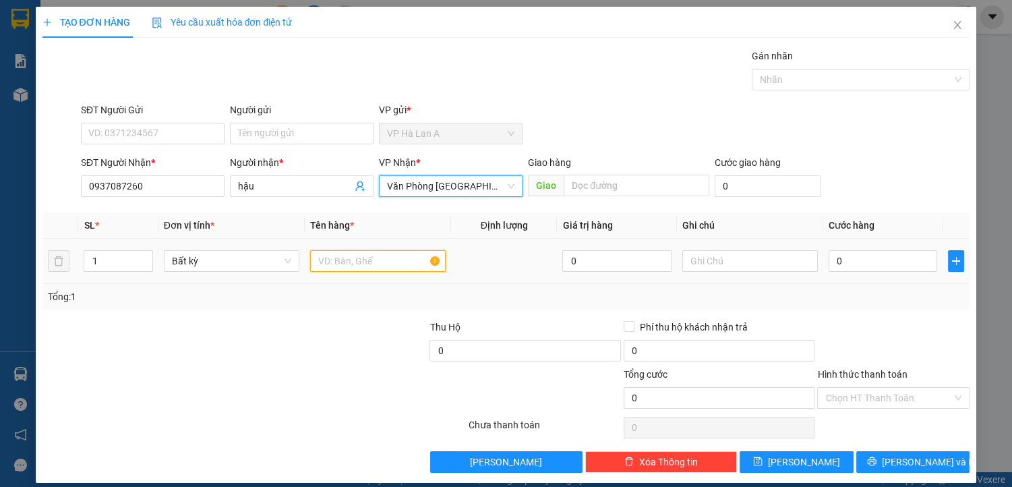
click at [347, 254] on input "text" at bounding box center [378, 261] width 136 height 22
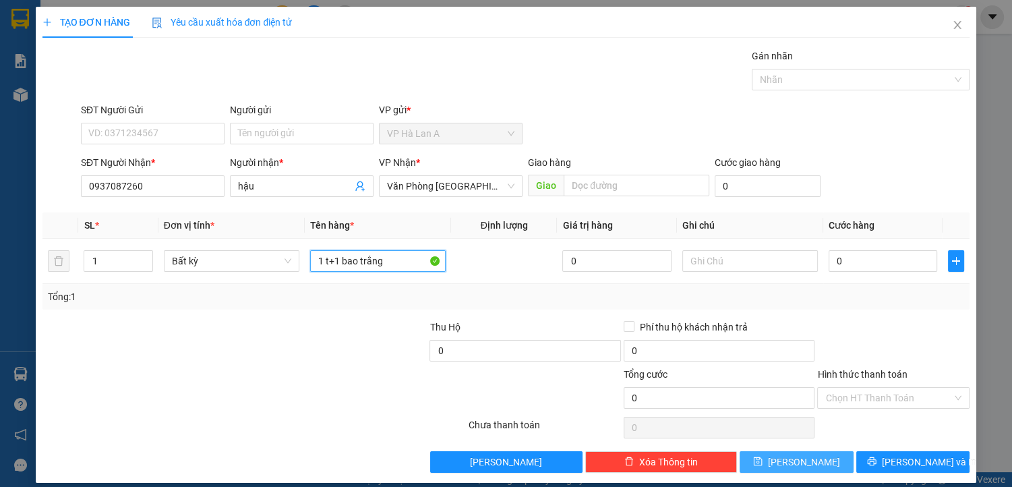
type input "1 t+1 bao trắng"
click at [790, 460] on span "[PERSON_NAME]" at bounding box center [804, 461] width 72 height 15
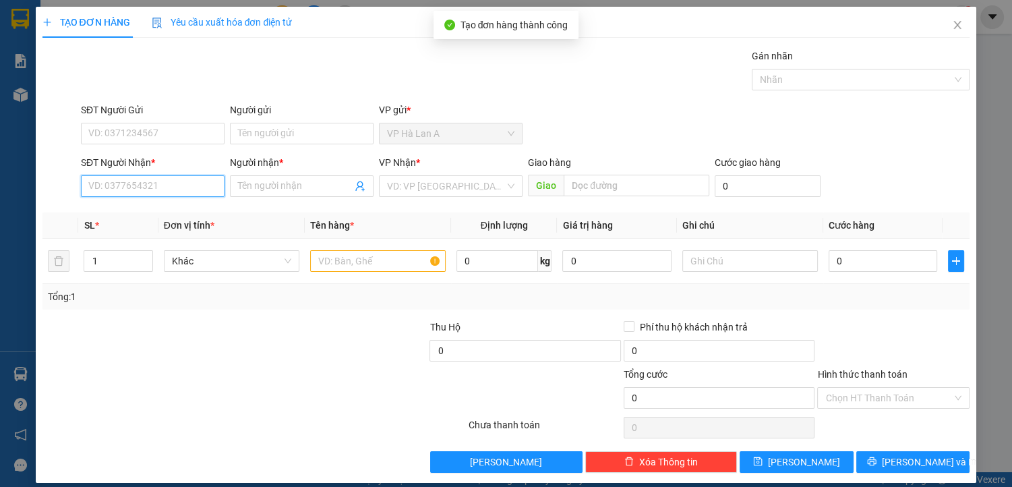
click at [146, 177] on input "SĐT Người Nhận *" at bounding box center [153, 186] width 144 height 22
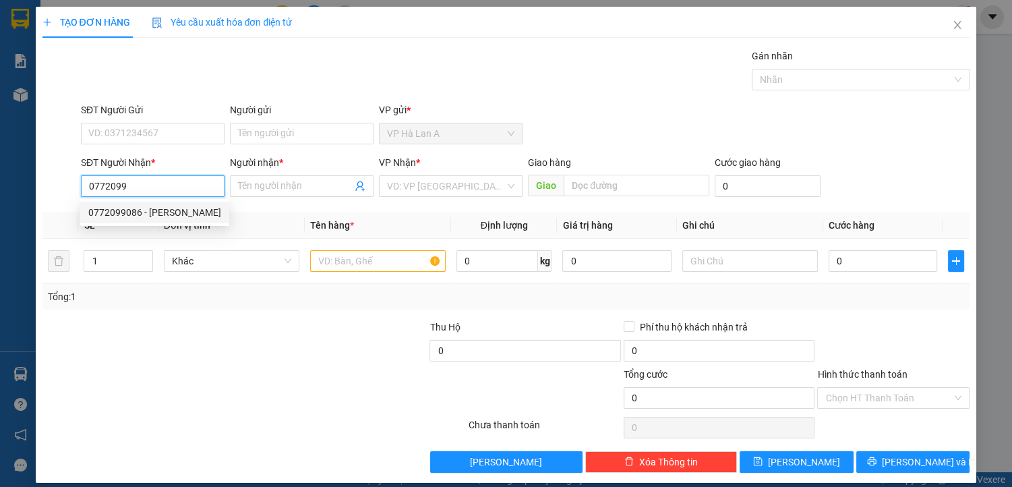
click at [163, 215] on div "0772099086 - [PERSON_NAME]" at bounding box center [154, 212] width 133 height 15
type input "0772099086"
type input "[PERSON_NAME]"
type input "0772099086"
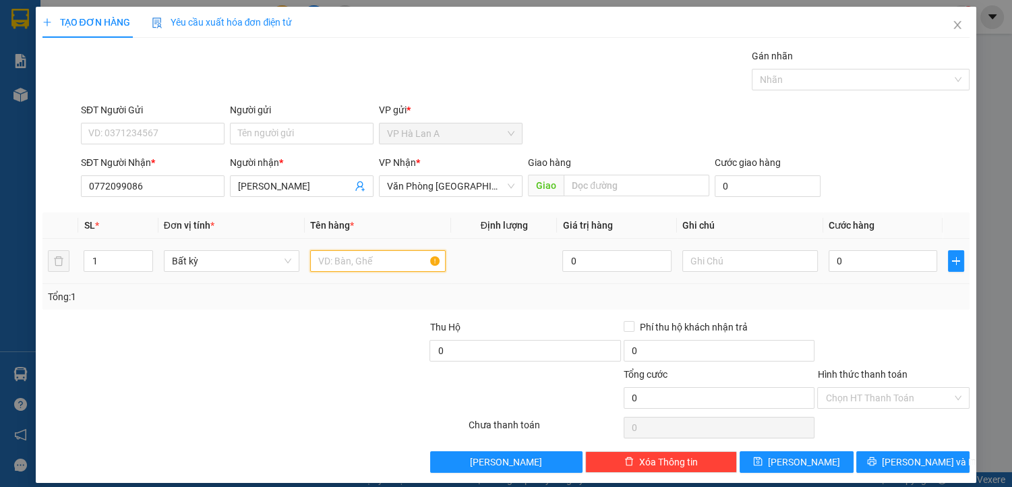
click at [337, 260] on input "text" at bounding box center [378, 261] width 136 height 22
type input "1 t"
click at [696, 264] on input "text" at bounding box center [750, 261] width 136 height 22
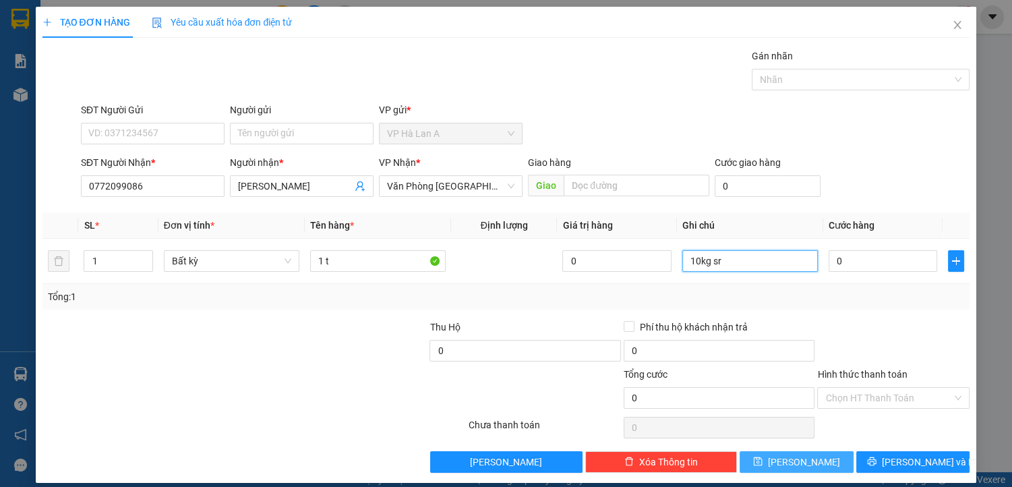
type input "10kg sr"
click at [813, 456] on button "[PERSON_NAME]" at bounding box center [796, 462] width 113 height 22
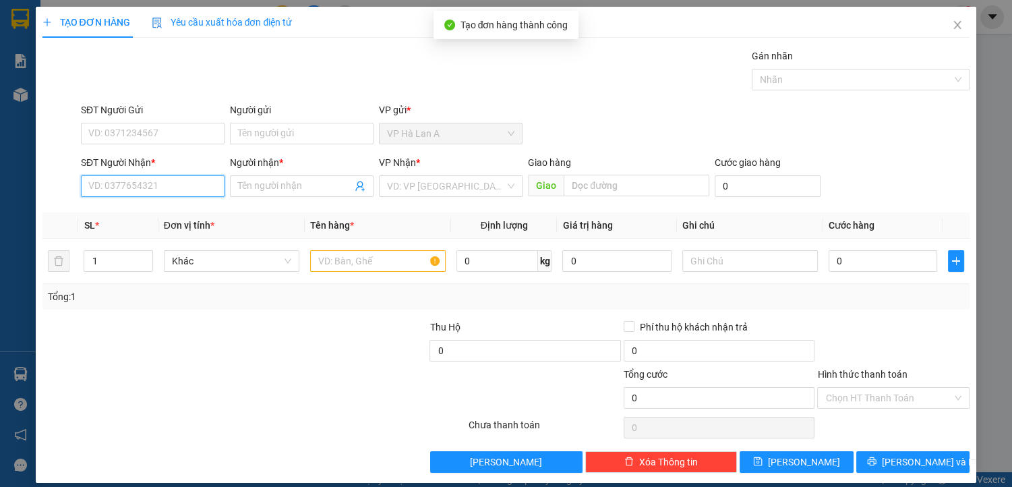
click at [179, 189] on input "SĐT Người Nhận *" at bounding box center [153, 186] width 144 height 22
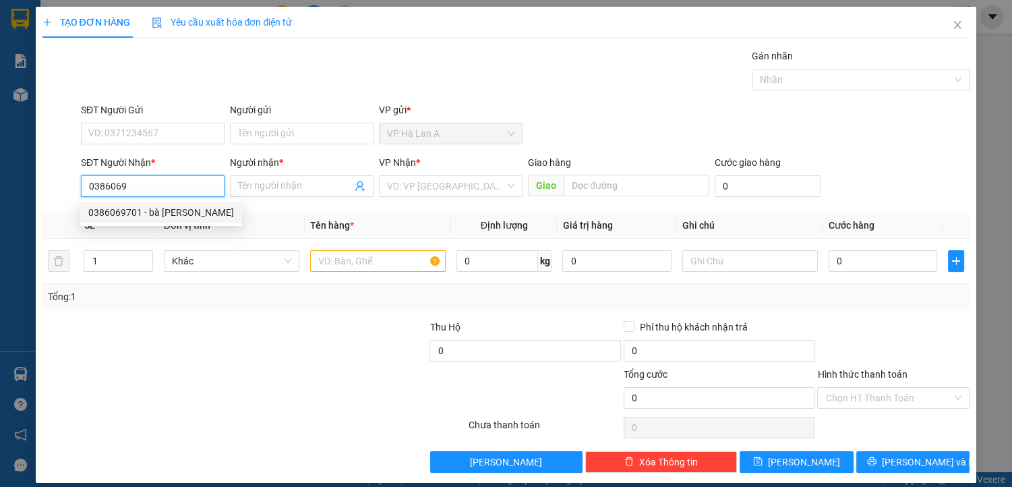
click at [177, 220] on div "0386069701 - bà [PERSON_NAME]" at bounding box center [161, 213] width 162 height 22
type input "0386069701"
type input "bà [PERSON_NAME]"
type input "0386069701"
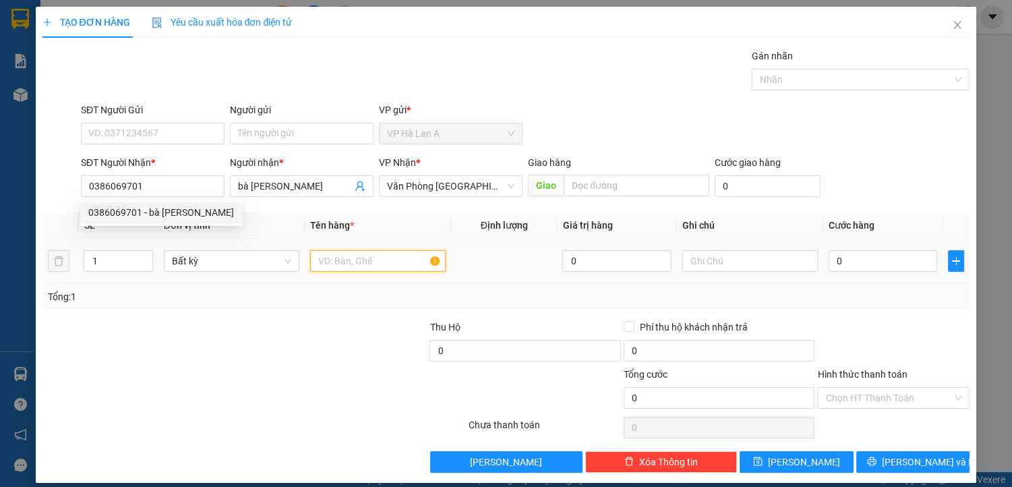
click at [346, 259] on input "text" at bounding box center [378, 261] width 136 height 22
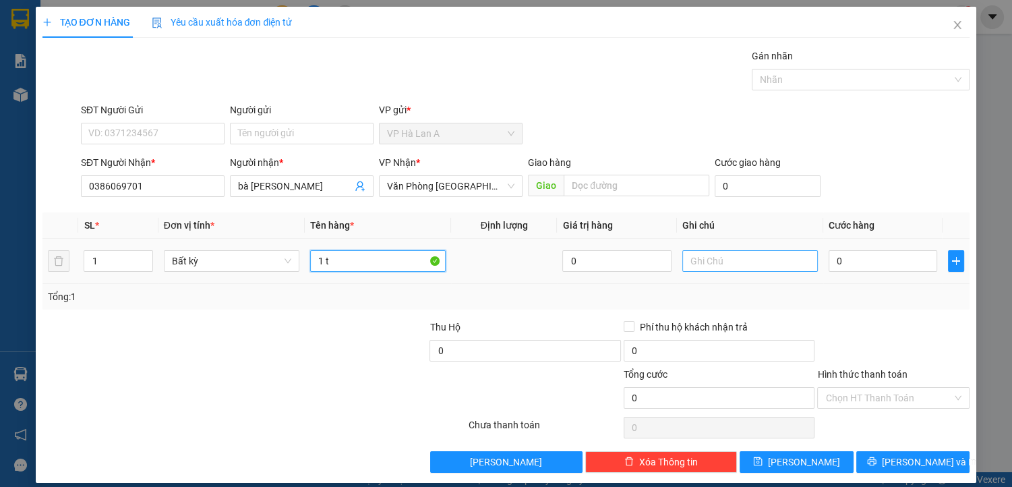
type input "1 t"
click at [701, 260] on input "text" at bounding box center [750, 261] width 136 height 22
type input "ship"
click at [853, 256] on input "0" at bounding box center [883, 261] width 109 height 22
type input "7"
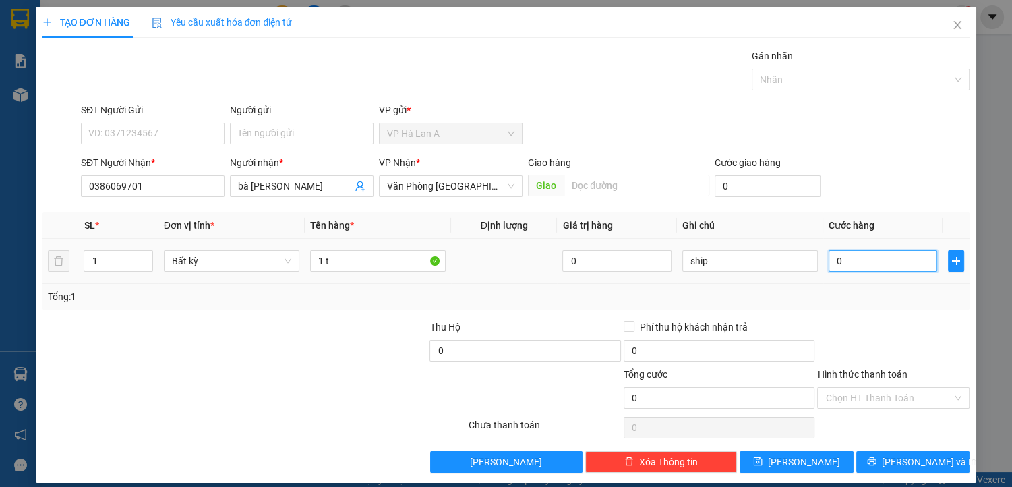
type input "7"
type input "70"
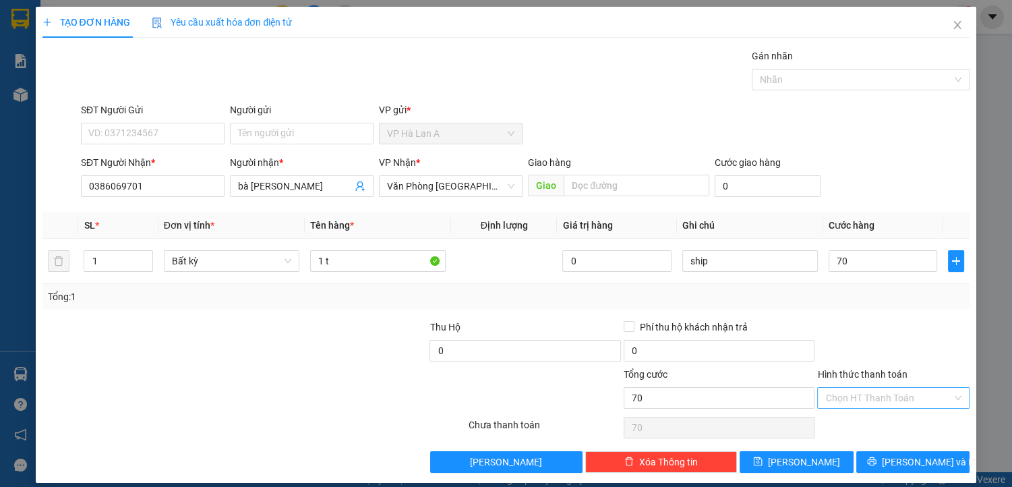
type input "70.000"
click at [854, 393] on input "Hình thức thanh toán" at bounding box center [888, 398] width 127 height 20
click at [858, 425] on div "Tại văn phòng" at bounding box center [886, 423] width 135 height 15
type input "0"
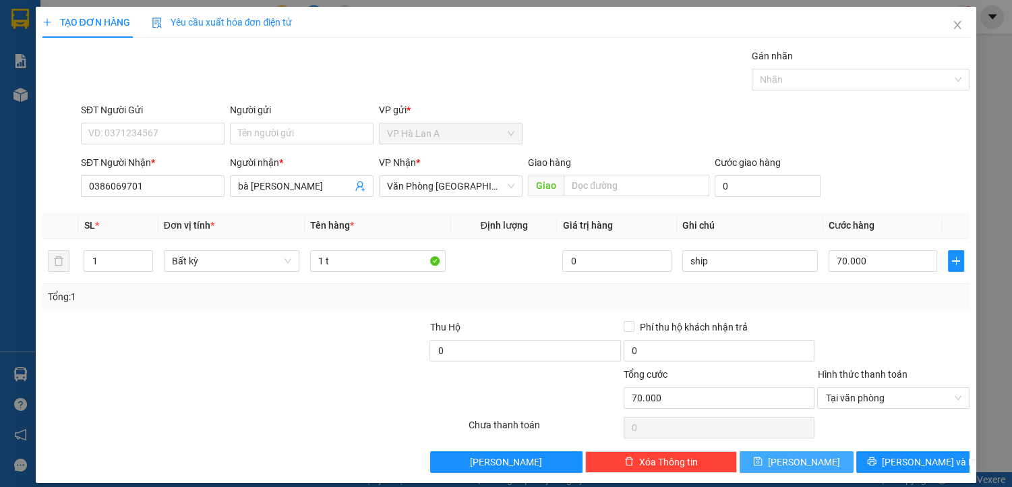
drag, startPoint x: 808, startPoint y: 461, endPoint x: 581, endPoint y: 369, distance: 245.9
click at [805, 462] on button "[PERSON_NAME]" at bounding box center [796, 462] width 113 height 22
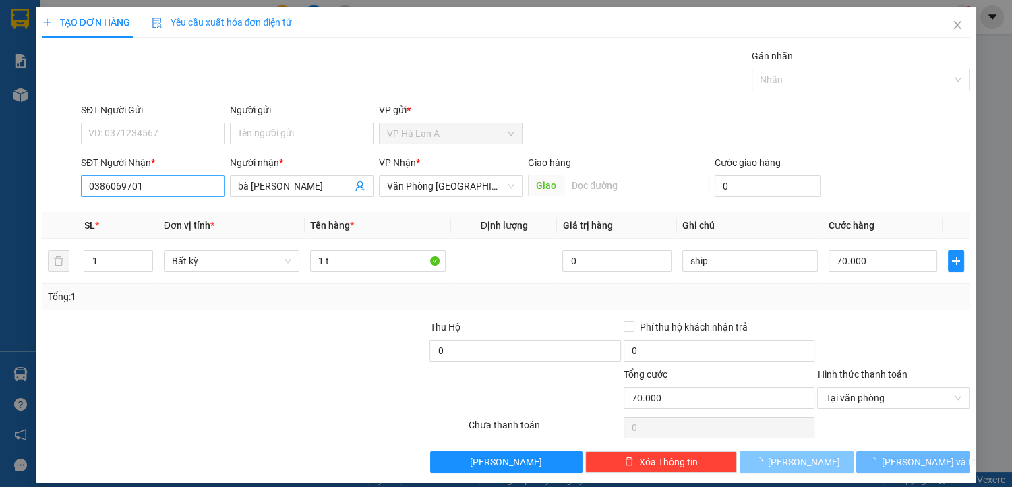
type input "0"
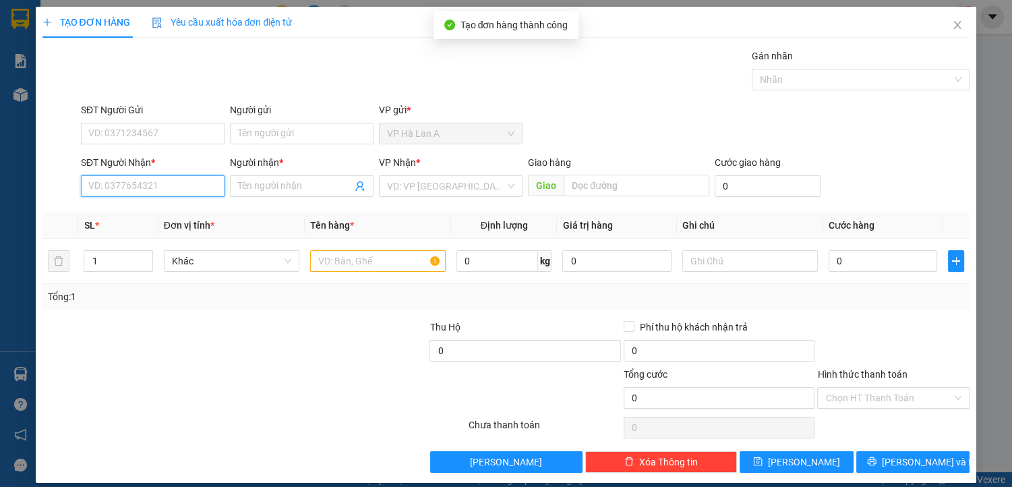
click at [148, 189] on input "SĐT Người Nhận *" at bounding box center [153, 186] width 144 height 22
click at [157, 210] on div "0938589507 - tít" at bounding box center [151, 212] width 126 height 15
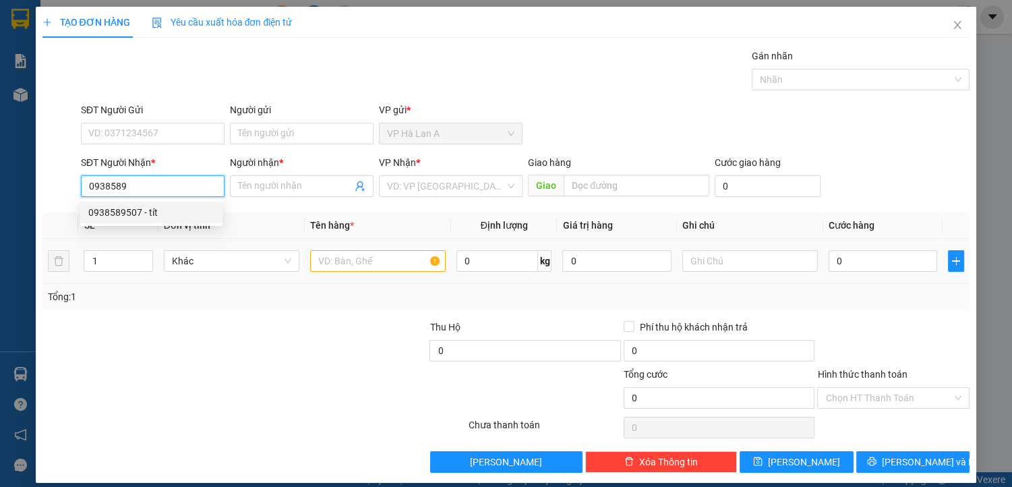
type input "0938589507"
type input "tít"
type input "0938589507"
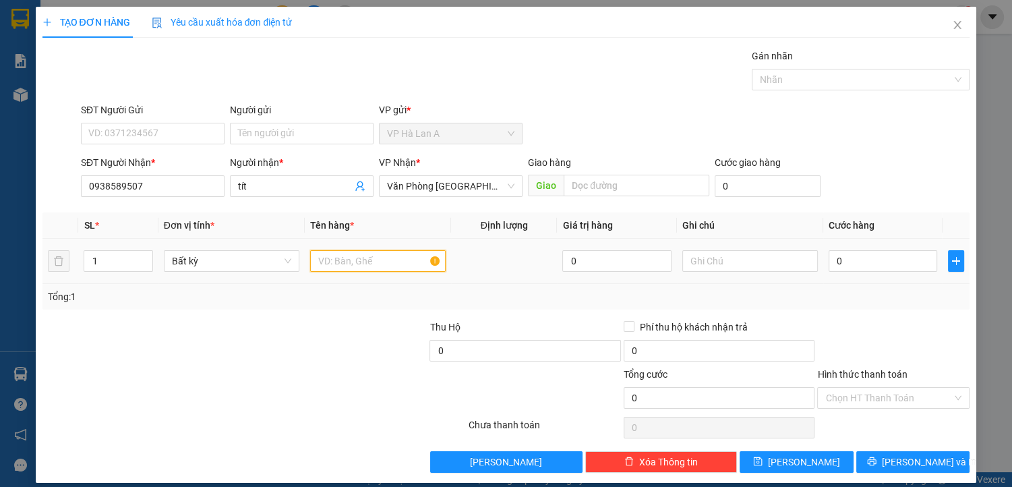
click at [341, 252] on input "text" at bounding box center [378, 261] width 136 height 22
type input "1 t đỏ"
click at [883, 264] on input "0" at bounding box center [883, 261] width 109 height 22
type input "3"
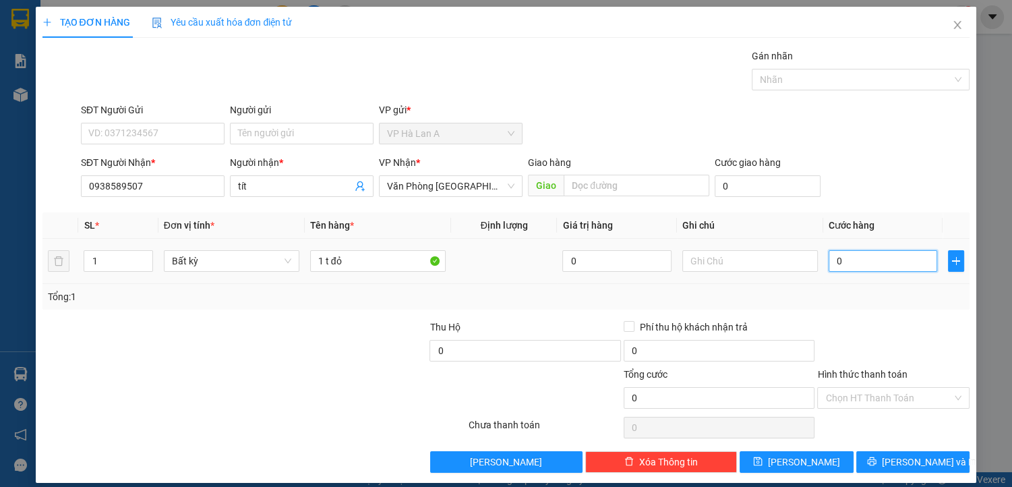
type input "3"
type input "30"
type input "30.000"
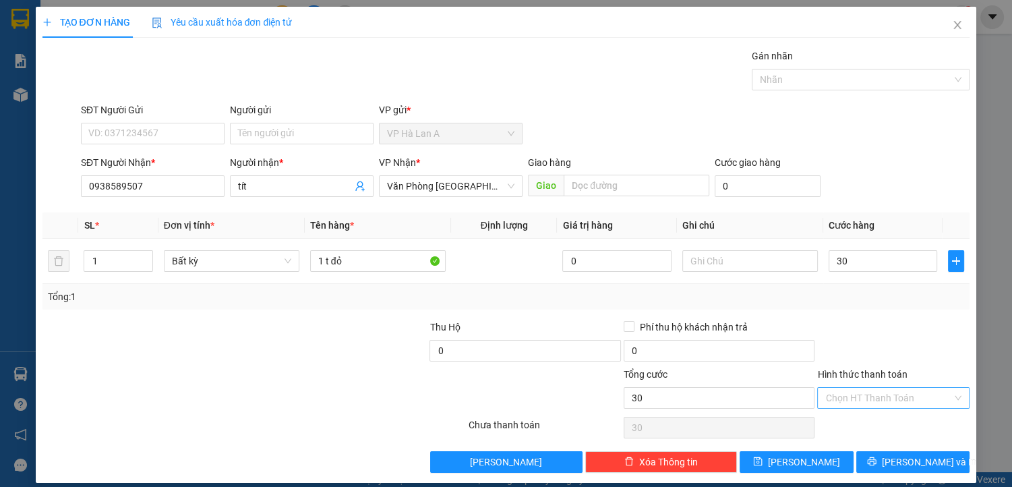
type input "30.000"
click at [866, 394] on input "Hình thức thanh toán" at bounding box center [888, 398] width 127 height 20
drag, startPoint x: 856, startPoint y: 417, endPoint x: 833, endPoint y: 430, distance: 25.3
click at [856, 419] on div "Tại văn phòng" at bounding box center [886, 423] width 135 height 15
type input "0"
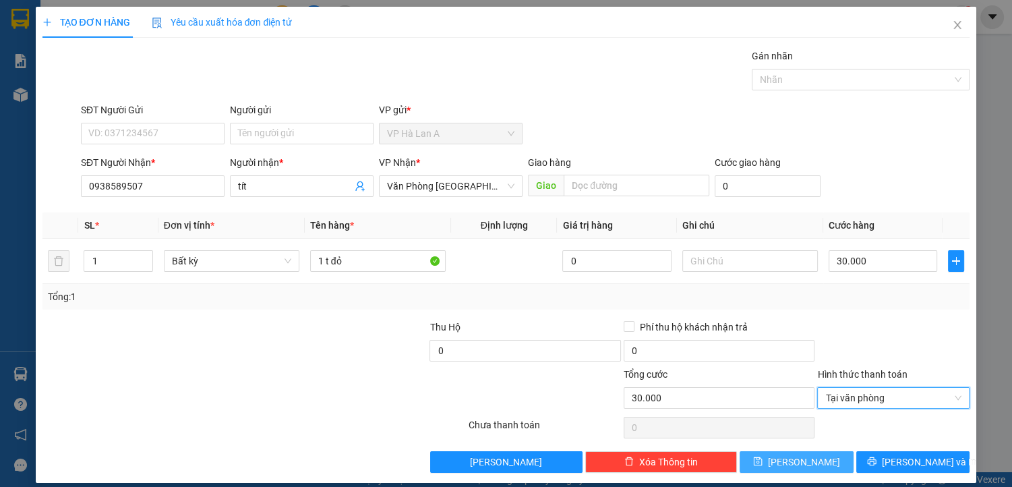
click at [808, 451] on button "[PERSON_NAME]" at bounding box center [796, 462] width 113 height 22
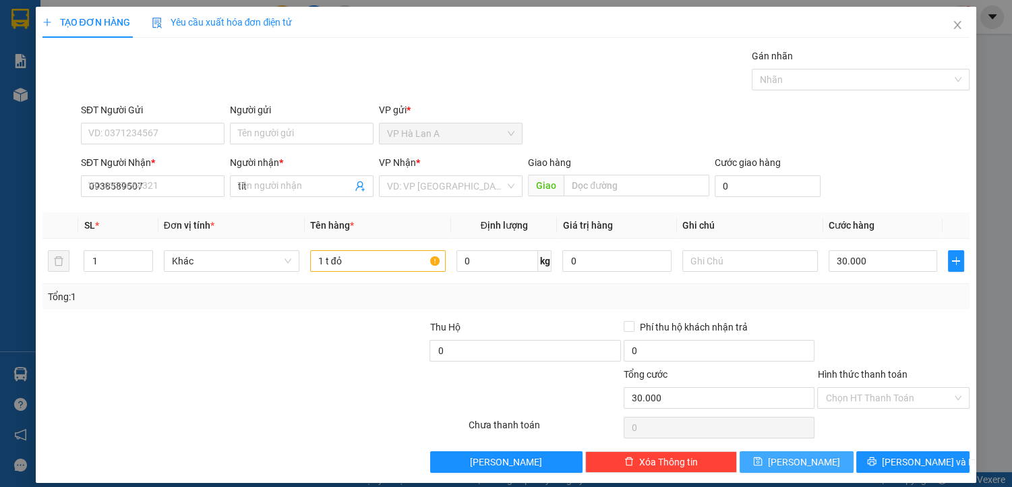
type input "0"
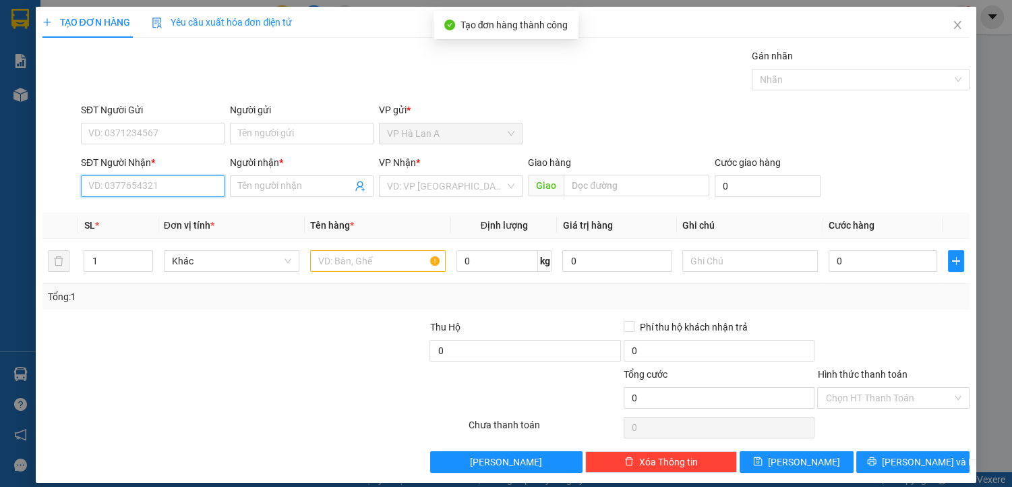
click at [116, 185] on input "SĐT Người Nhận *" at bounding box center [153, 186] width 144 height 22
click at [133, 217] on div "0909126712 - kiên" at bounding box center [151, 212] width 126 height 15
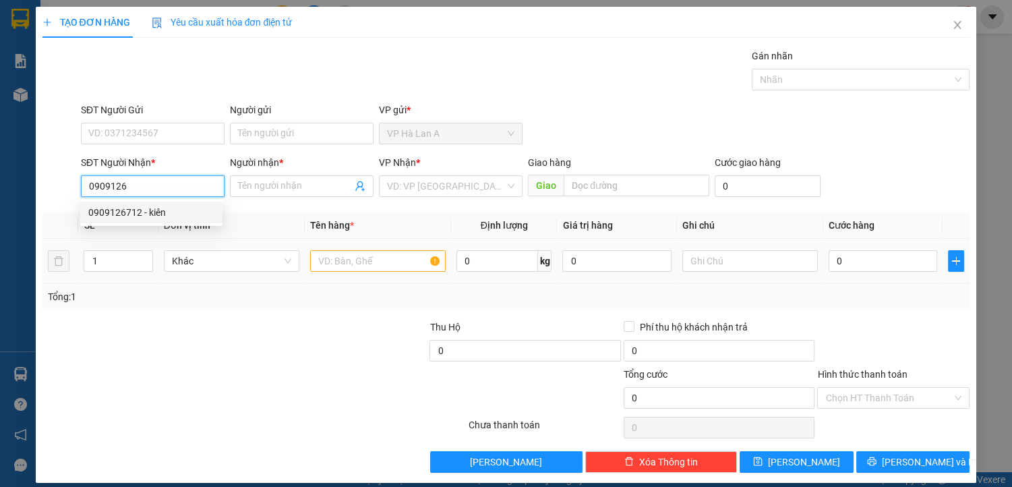
type input "0909126712"
type input "kiên"
type input "0909126712"
click at [341, 259] on input "text" at bounding box center [378, 261] width 136 height 22
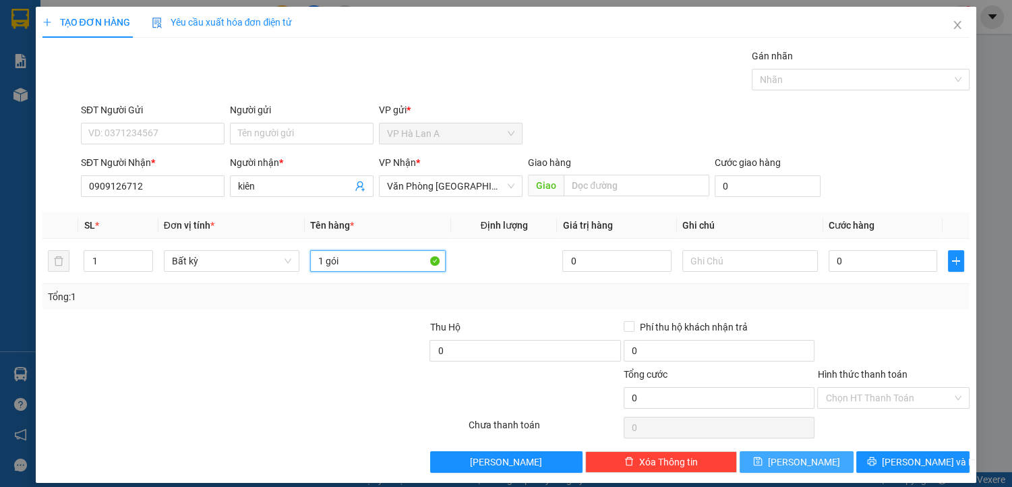
type input "1 gói"
click at [791, 467] on span "[PERSON_NAME]" at bounding box center [804, 461] width 72 height 15
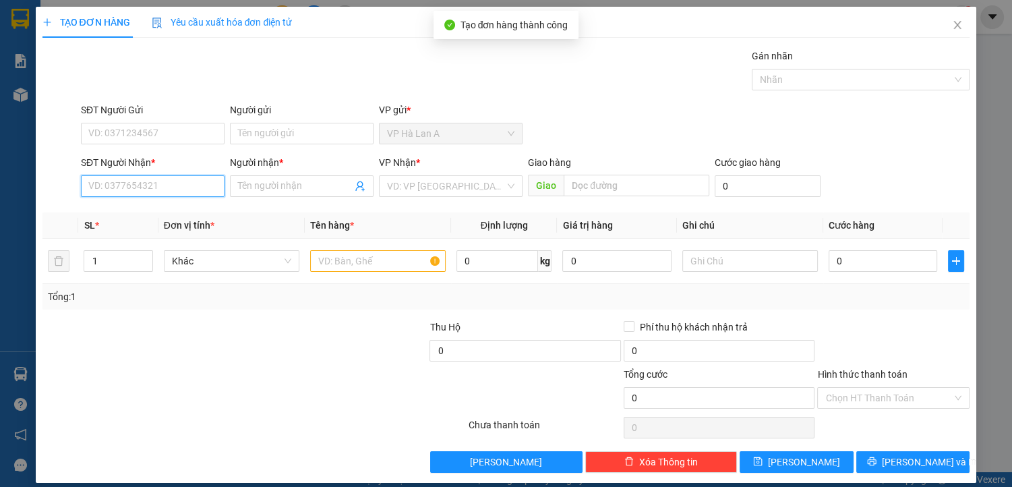
click at [134, 185] on input "SĐT Người Nhận *" at bounding box center [153, 186] width 144 height 22
click at [160, 212] on div "0908399012 - đàn" at bounding box center [151, 212] width 126 height 15
type input "0908399012"
type input "đàn"
type input "0908399012"
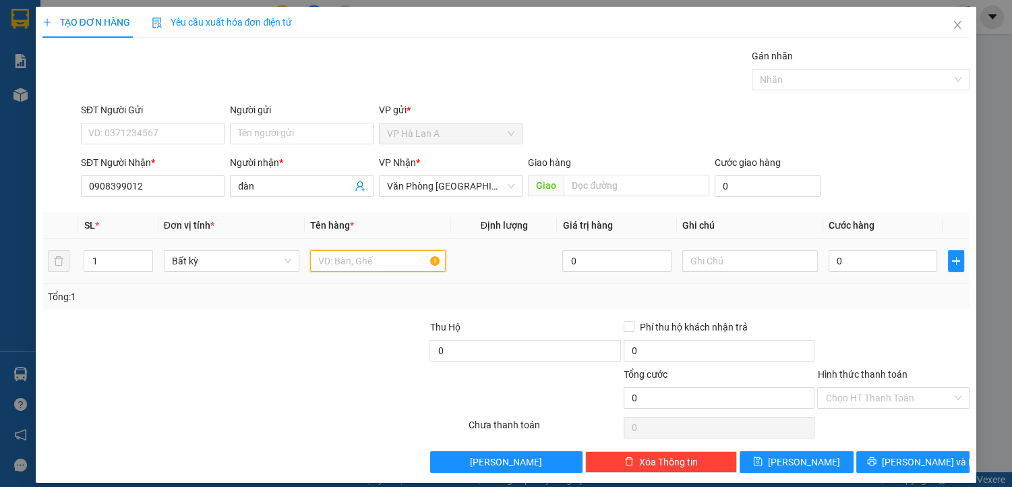
click at [341, 257] on input "text" at bounding box center [378, 261] width 136 height 22
type input "2 t"
click at [862, 264] on input "0" at bounding box center [883, 261] width 109 height 22
type input "8"
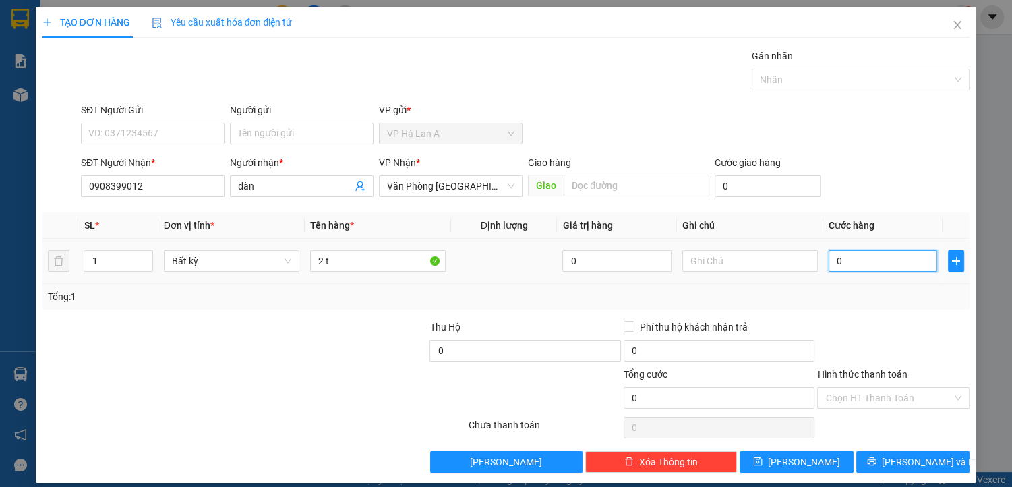
type input "8"
type input "80"
type input "80.000"
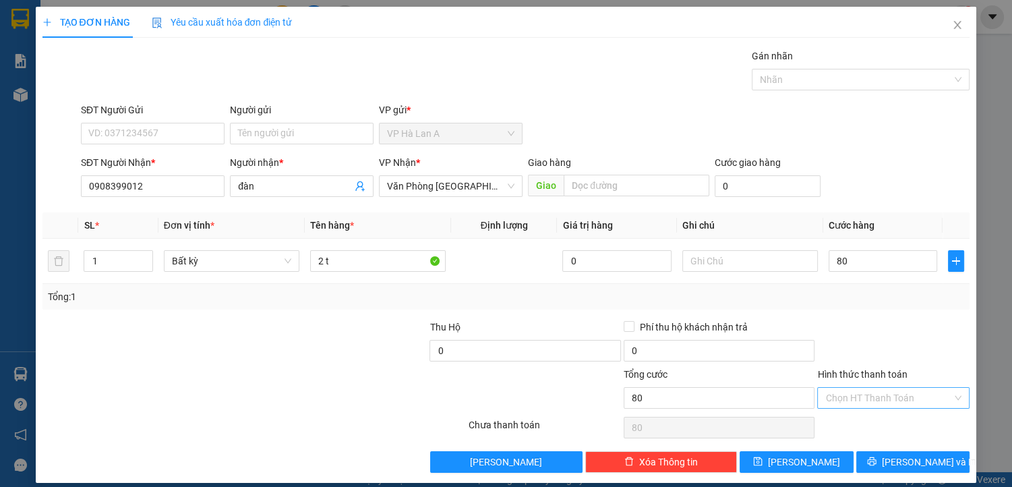
type input "80.000"
click at [864, 394] on input "Hình thức thanh toán" at bounding box center [888, 398] width 127 height 20
drag, startPoint x: 868, startPoint y: 420, endPoint x: 817, endPoint y: 447, distance: 57.9
click at [868, 421] on div "Tại văn phòng" at bounding box center [886, 423] width 135 height 15
type input "0"
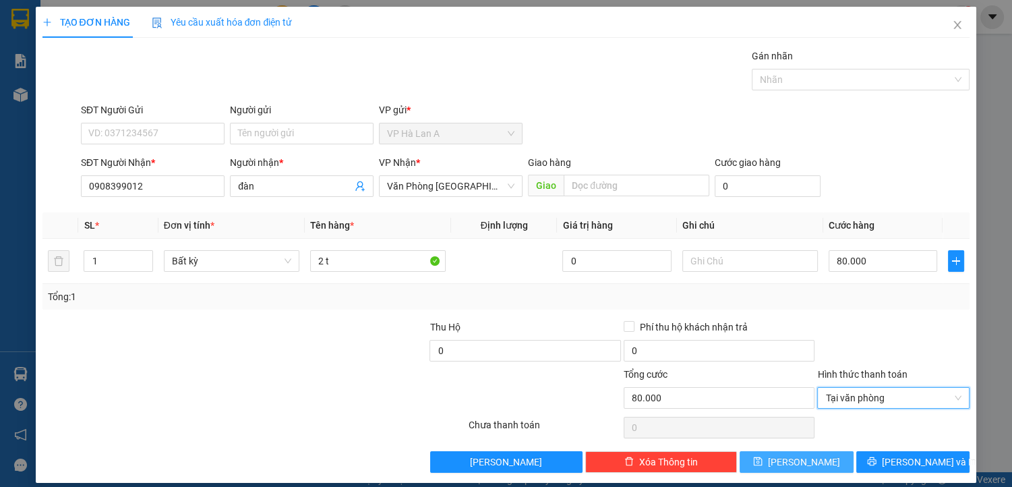
click at [798, 456] on span "[PERSON_NAME]" at bounding box center [804, 461] width 72 height 15
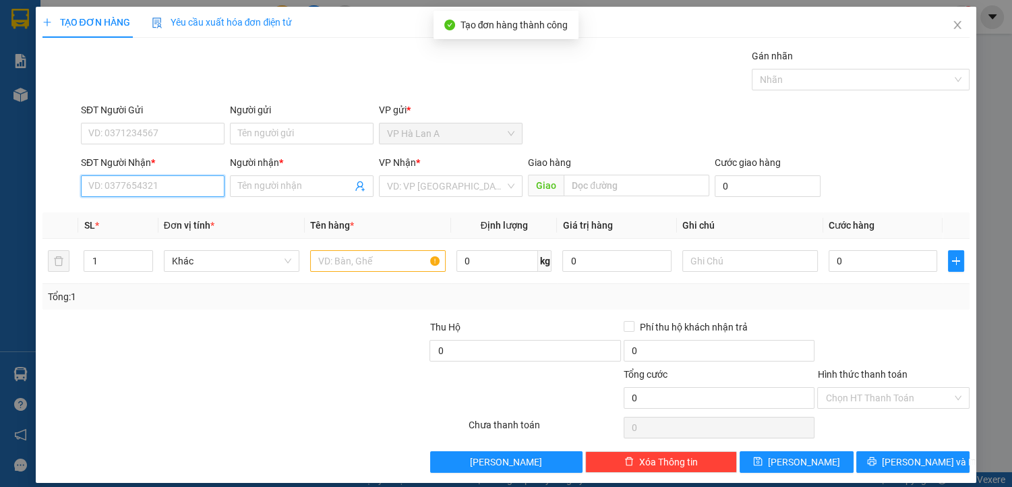
click at [165, 185] on input "SĐT Người Nhận *" at bounding box center [153, 186] width 144 height 22
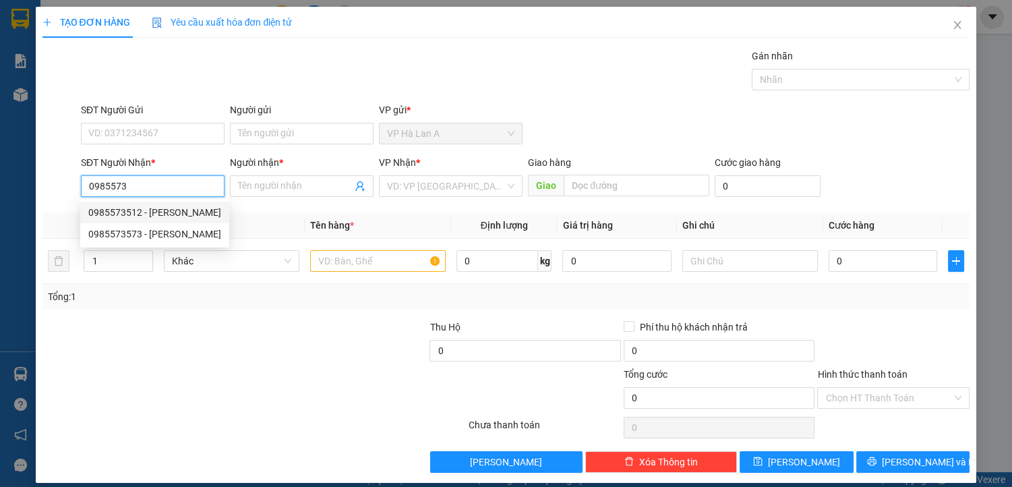
drag, startPoint x: 159, startPoint y: 208, endPoint x: 355, endPoint y: 257, distance: 202.1
click at [160, 208] on div "0985573512 - [PERSON_NAME]" at bounding box center [154, 212] width 133 height 15
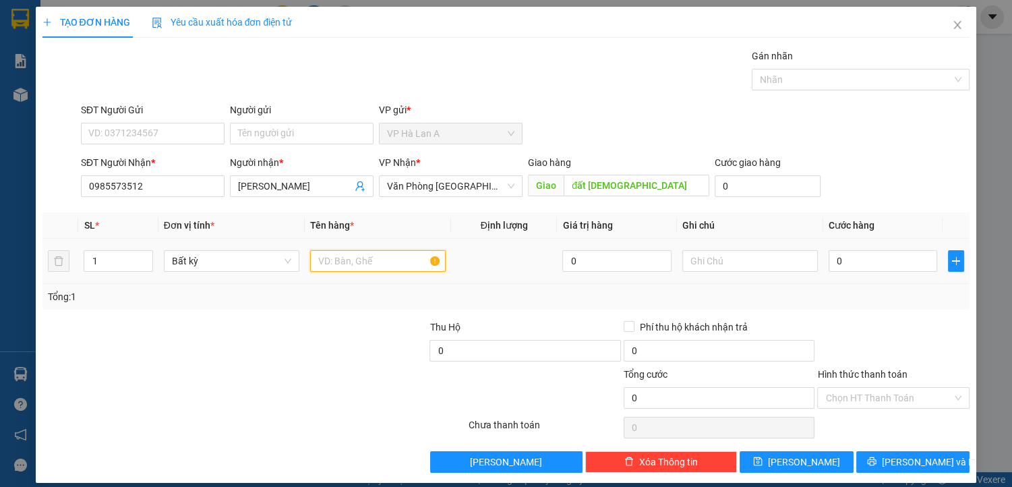
click at [358, 257] on input "text" at bounding box center [378, 261] width 136 height 22
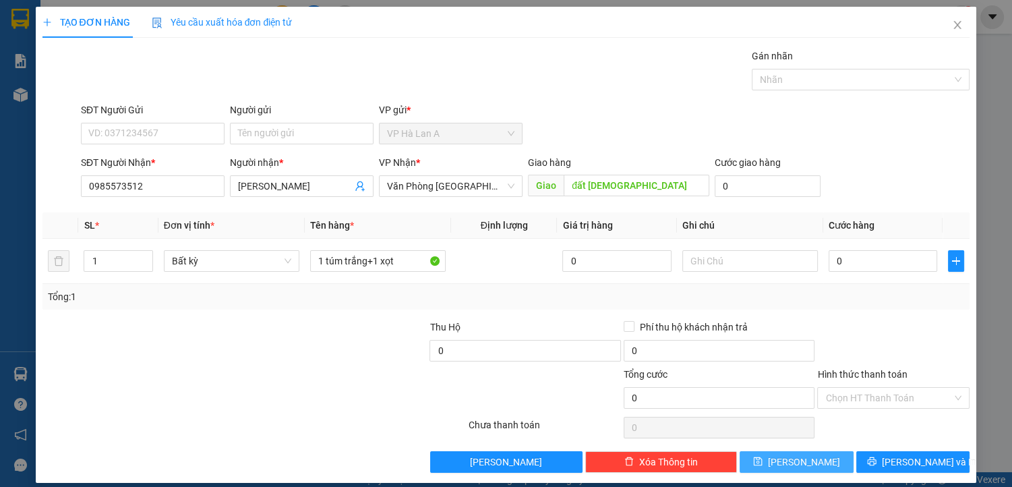
click at [785, 461] on button "[PERSON_NAME]" at bounding box center [796, 462] width 113 height 22
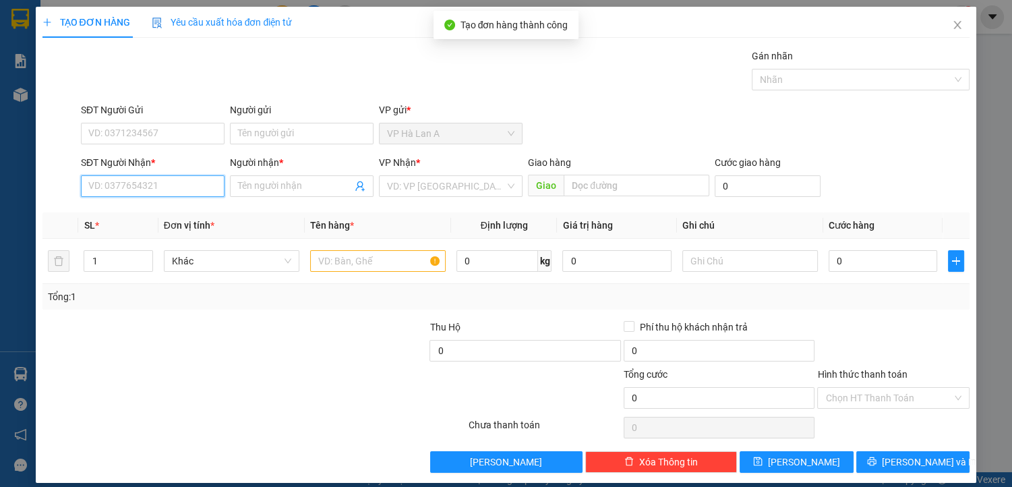
click at [180, 187] on input "SĐT Người Nhận *" at bounding box center [153, 186] width 144 height 22
click at [156, 208] on div "0359671849 - duyên" at bounding box center [151, 212] width 126 height 15
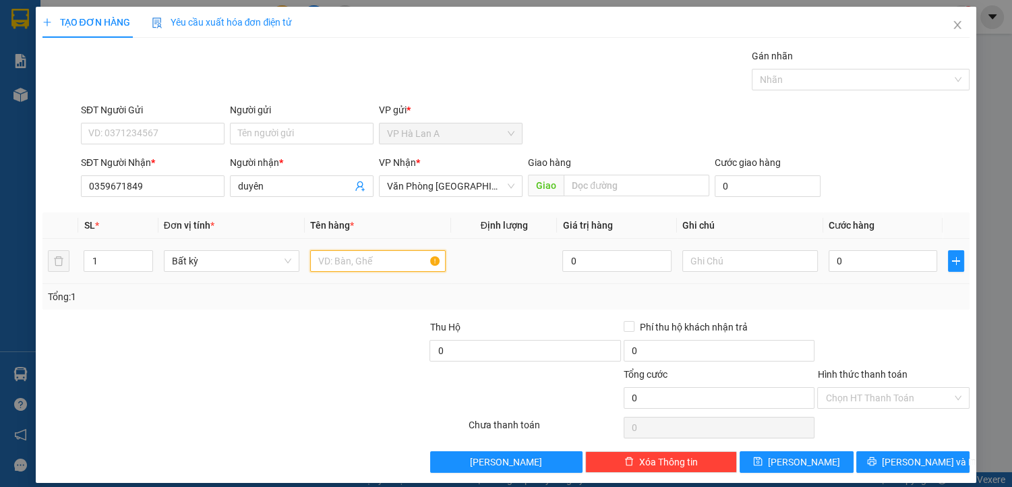
click at [339, 258] on input "text" at bounding box center [378, 261] width 136 height 22
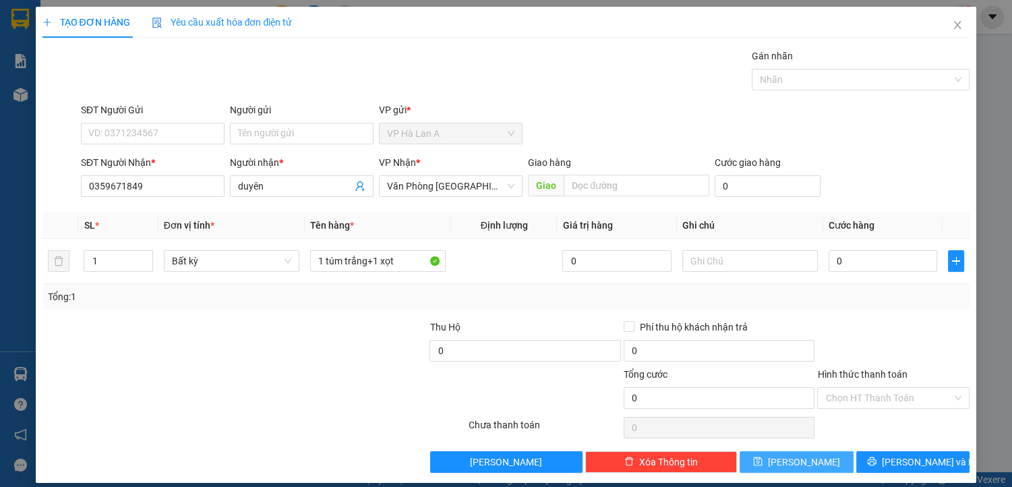
click at [803, 461] on span "[PERSON_NAME]" at bounding box center [804, 461] width 72 height 15
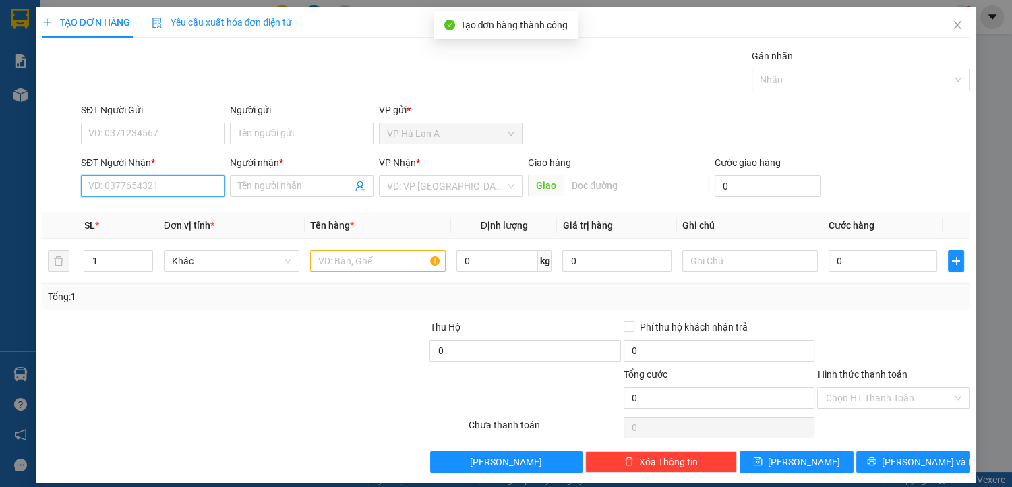
click at [166, 191] on input "SĐT Người Nhận *" at bounding box center [153, 186] width 144 height 22
click at [165, 216] on div "0937353757 - hiền" at bounding box center [151, 212] width 126 height 15
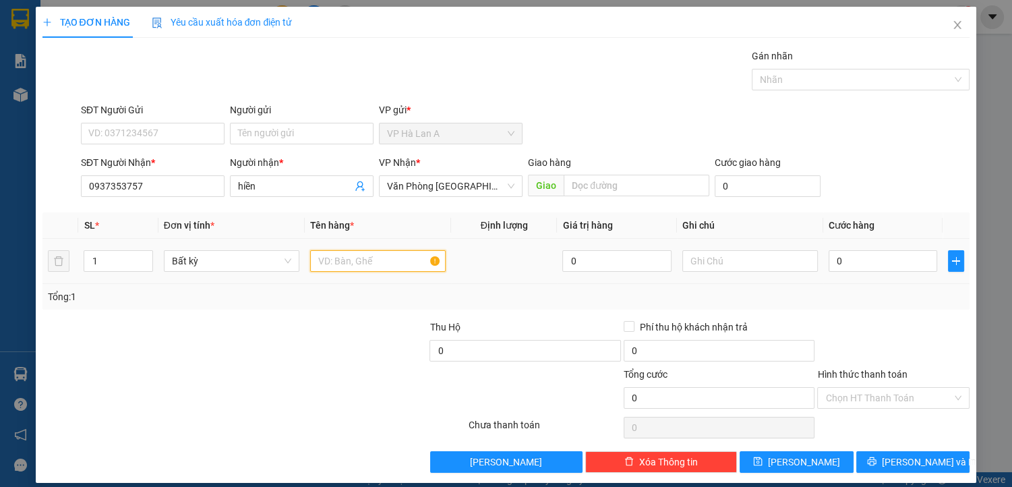
click at [328, 258] on input "text" at bounding box center [378, 261] width 136 height 22
click at [734, 257] on input "text" at bounding box center [750, 261] width 136 height 22
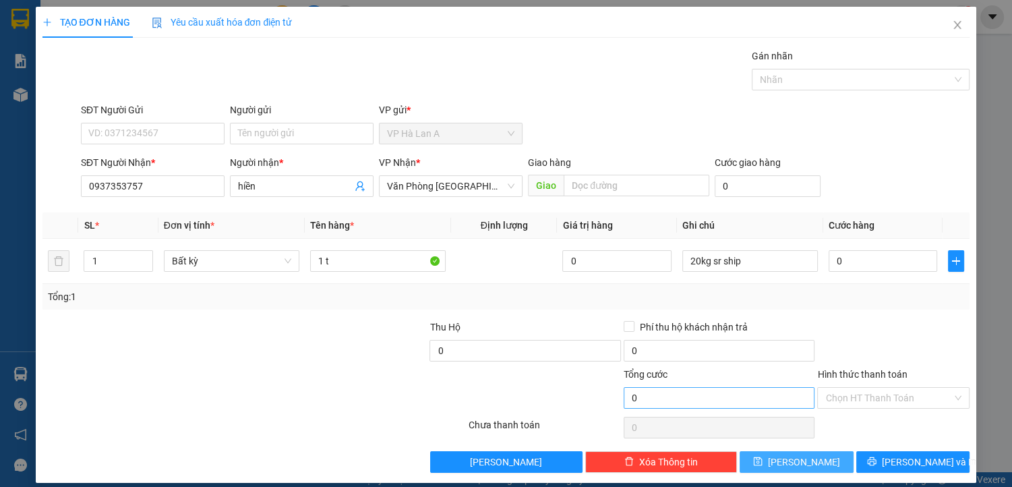
drag, startPoint x: 796, startPoint y: 467, endPoint x: 661, endPoint y: 399, distance: 151.1
click at [796, 467] on span "[PERSON_NAME]" at bounding box center [804, 461] width 72 height 15
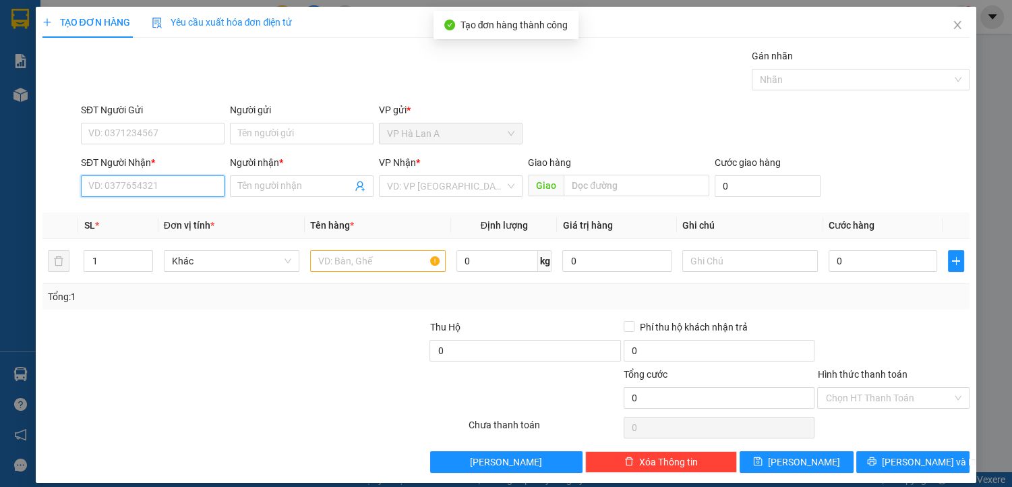
click at [181, 186] on input "SĐT Người Nhận *" at bounding box center [153, 186] width 144 height 22
click at [155, 207] on div "0935474826 - trâm" at bounding box center [151, 212] width 126 height 15
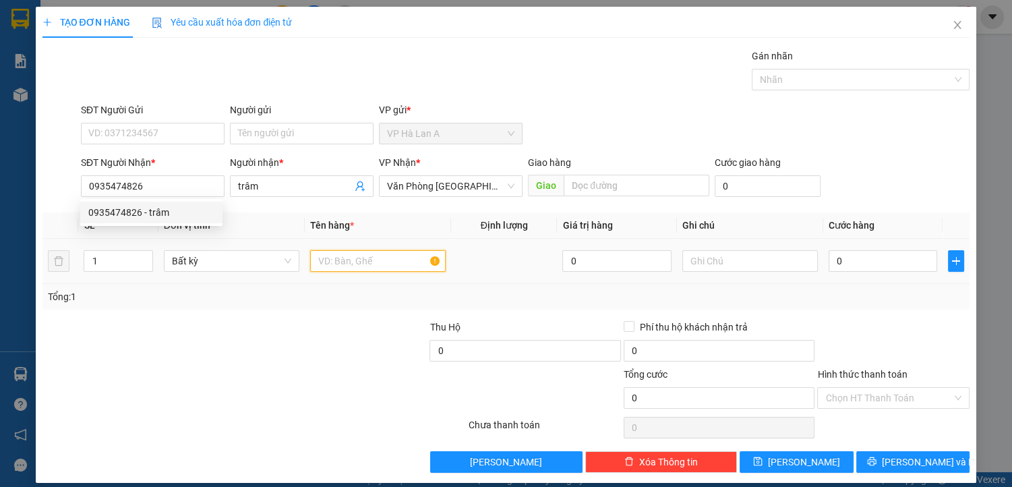
click at [324, 259] on input "text" at bounding box center [378, 261] width 136 height 22
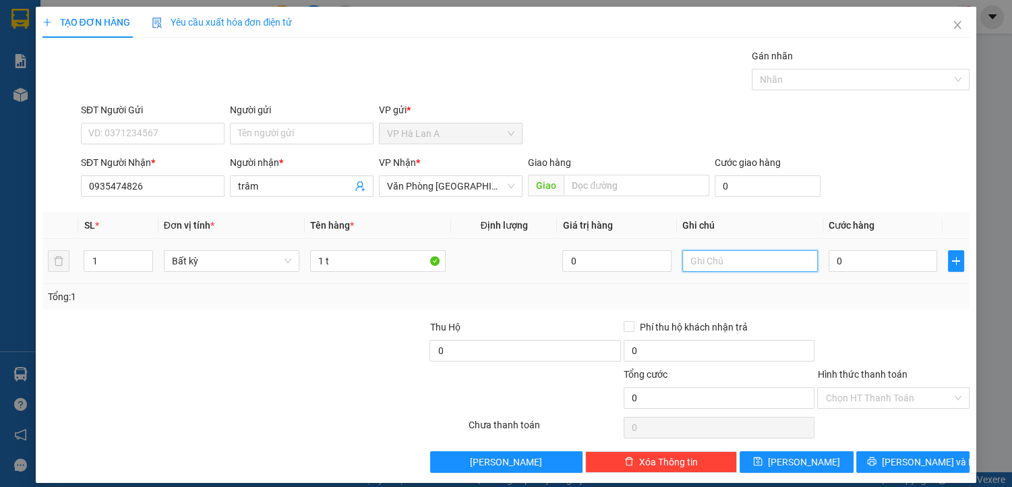
click at [731, 262] on input "text" at bounding box center [750, 261] width 136 height 22
click at [765, 437] on div "0" at bounding box center [719, 427] width 191 height 27
click at [772, 449] on div "Transit Pickup Surcharge Ids Transit Deliver Surcharge Ids Transit Deliver Surc…" at bounding box center [506, 261] width 928 height 424
click at [772, 451] on button "[PERSON_NAME]" at bounding box center [796, 462] width 113 height 22
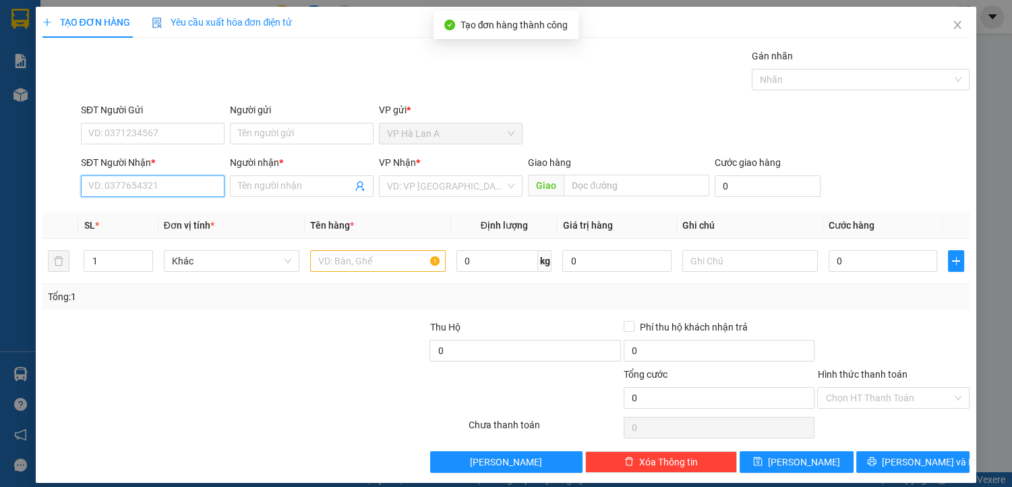
click at [129, 184] on input "SĐT Người Nhận *" at bounding box center [153, 186] width 144 height 22
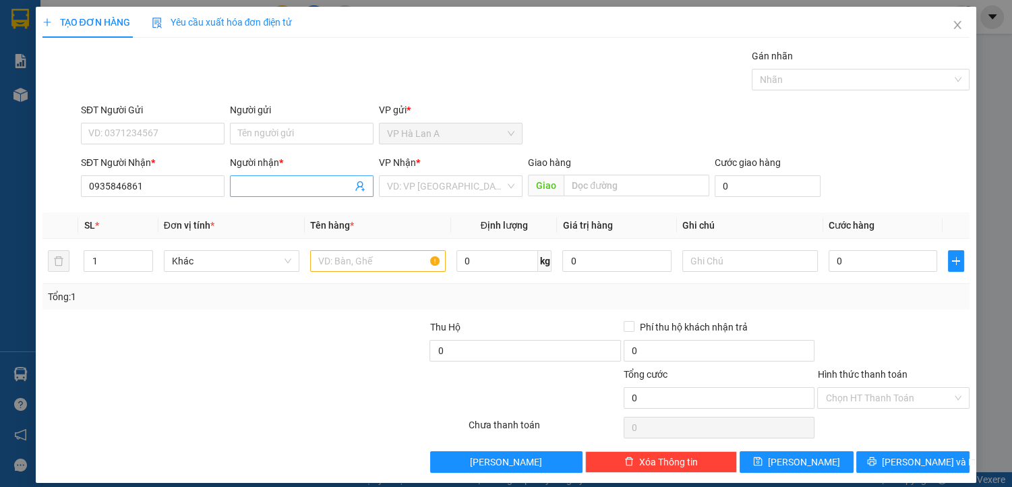
click at [272, 189] on input "Người nhận *" at bounding box center [295, 186] width 114 height 15
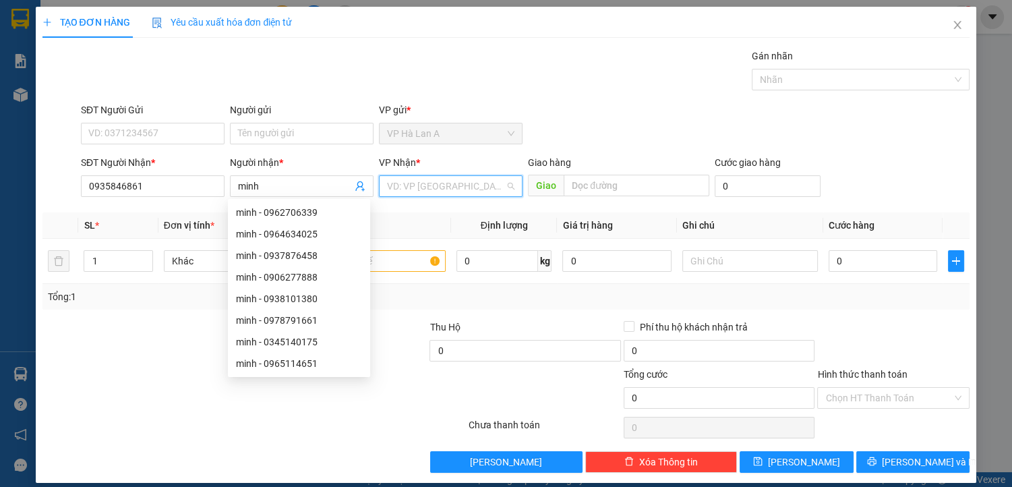
drag, startPoint x: 413, startPoint y: 177, endPoint x: 426, endPoint y: 200, distance: 26.0
click at [413, 178] on input "search" at bounding box center [446, 186] width 118 height 20
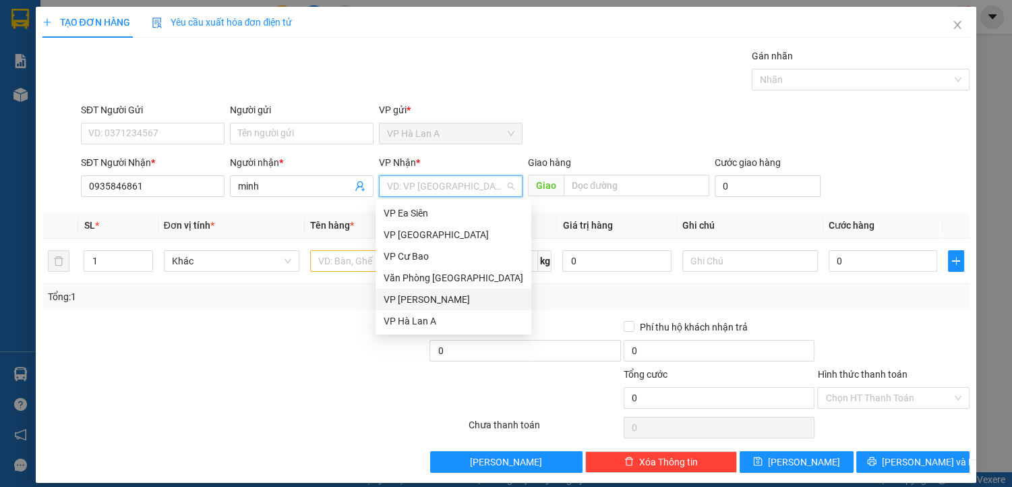
click at [463, 289] on div "VP [PERSON_NAME]" at bounding box center [454, 300] width 156 height 22
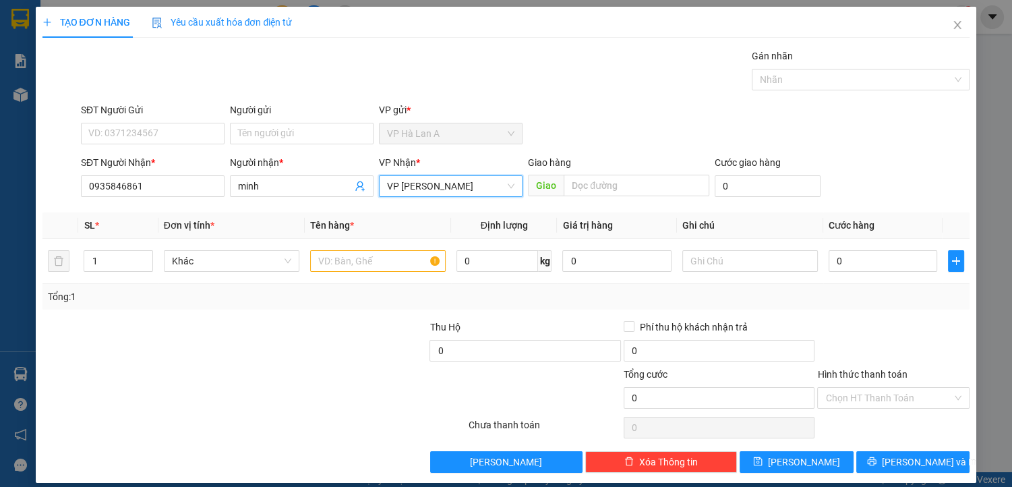
click at [485, 179] on span "VP [PERSON_NAME]" at bounding box center [450, 186] width 127 height 20
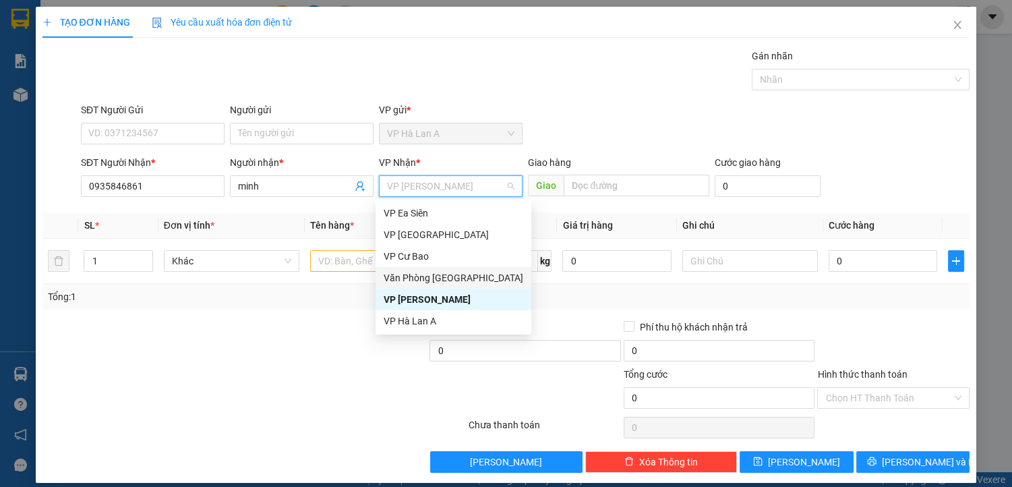
click at [474, 278] on div "Văn Phòng [GEOGRAPHIC_DATA]" at bounding box center [454, 277] width 140 height 15
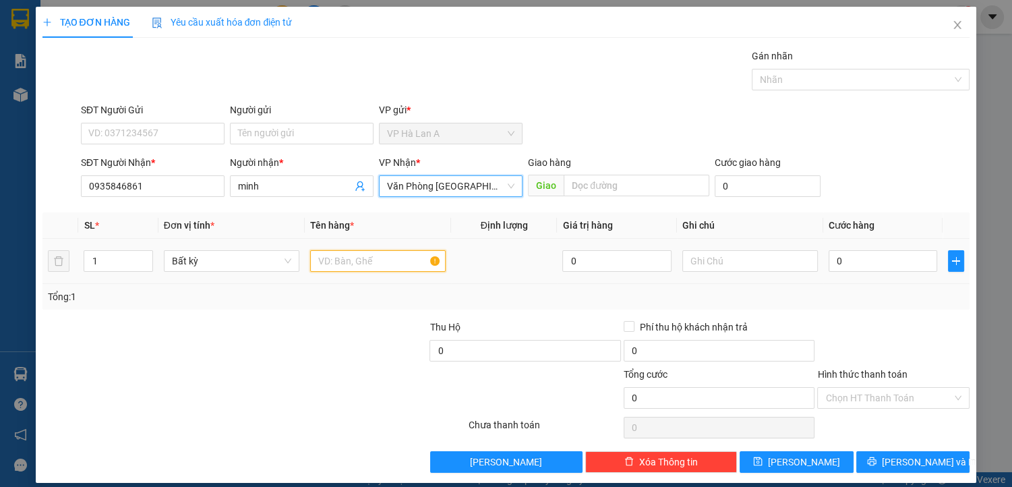
click at [348, 256] on input "text" at bounding box center [378, 261] width 136 height 22
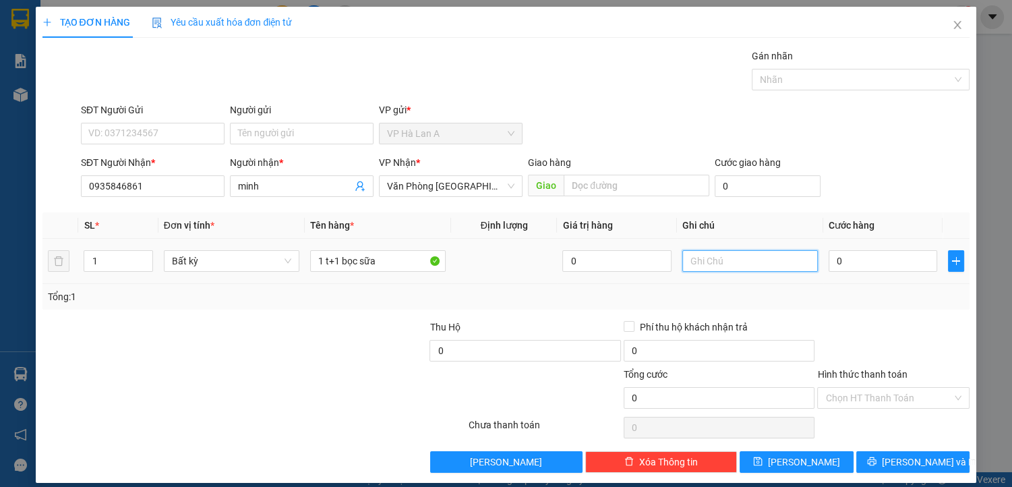
click at [704, 264] on input "text" at bounding box center [750, 261] width 136 height 22
click at [824, 462] on button "[PERSON_NAME]" at bounding box center [796, 462] width 113 height 22
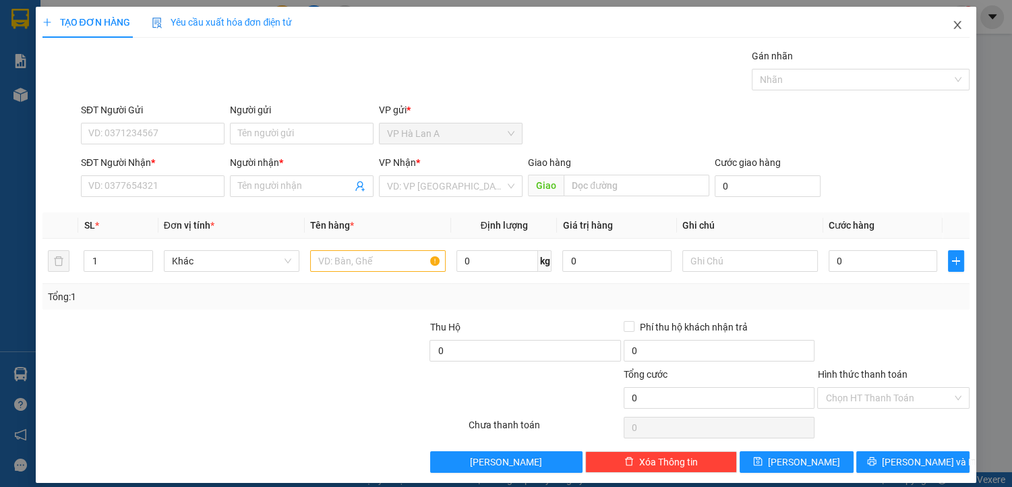
click at [952, 22] on icon "close" at bounding box center [957, 25] width 11 height 11
